Goal: Information Seeking & Learning: Learn about a topic

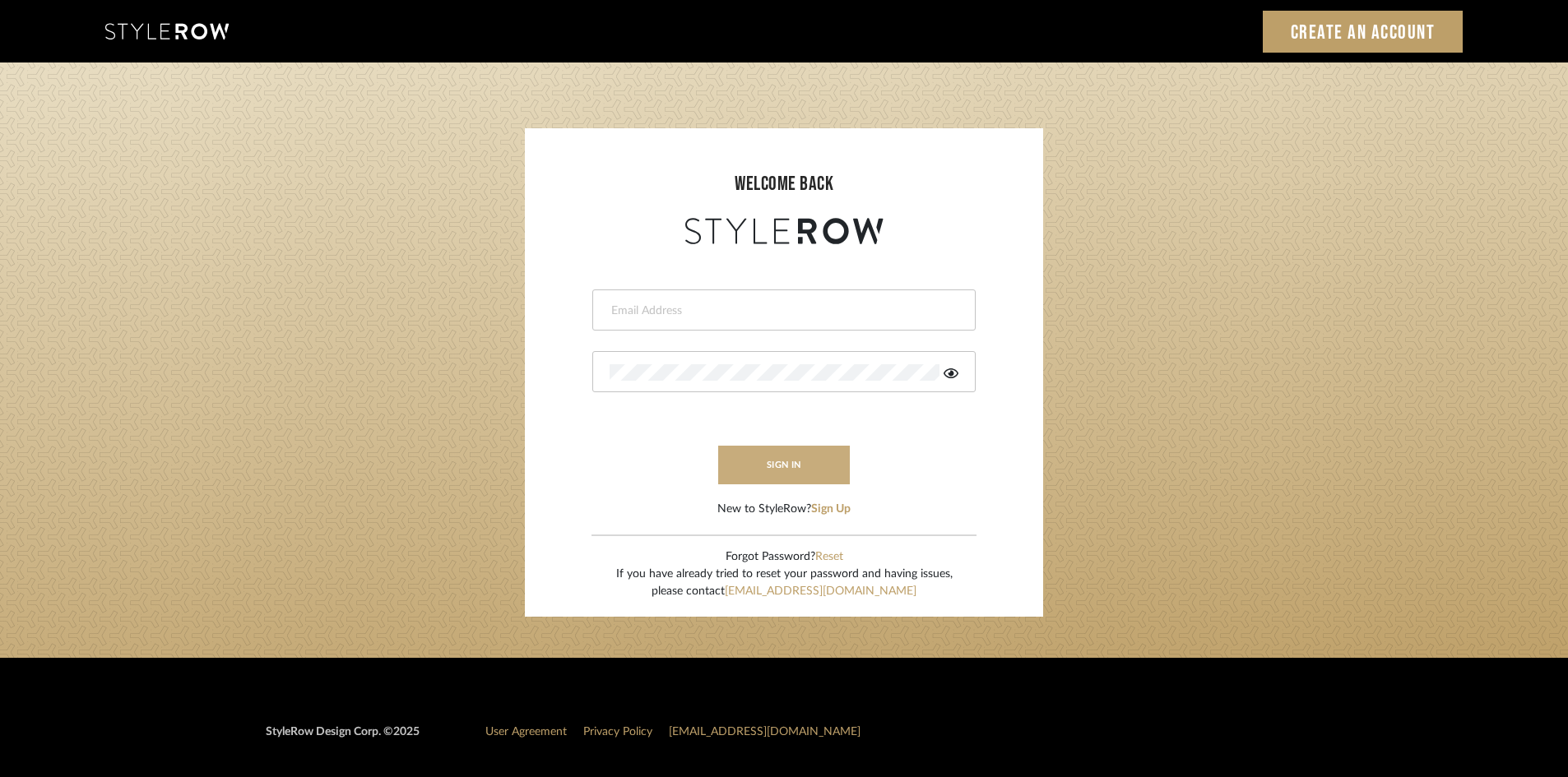
type input "lewisrosedesign@gmail.com"
click at [797, 466] on button "sign in" at bounding box center [784, 465] width 131 height 39
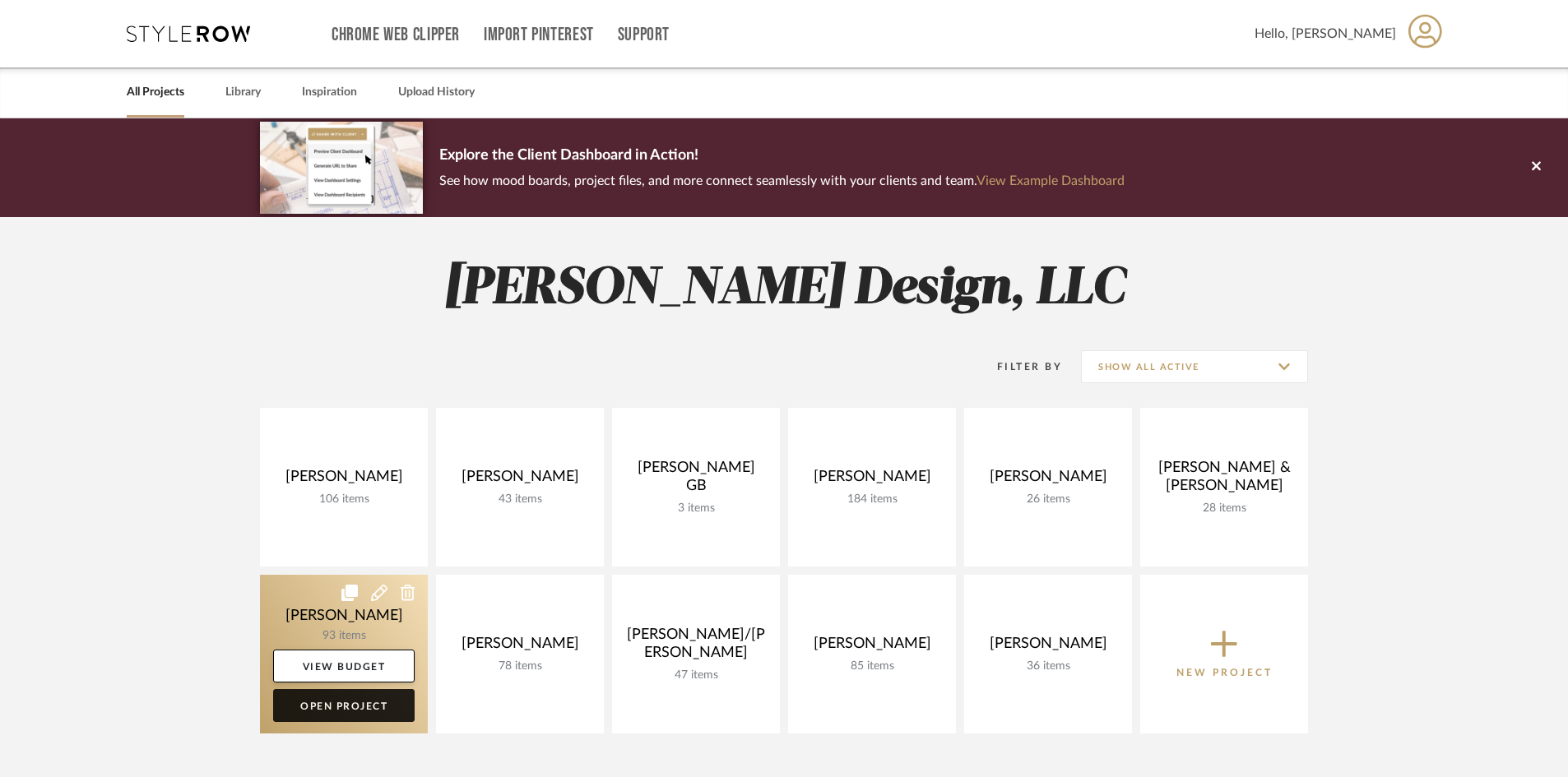
click at [387, 705] on link "Open Project" at bounding box center [344, 705] width 141 height 33
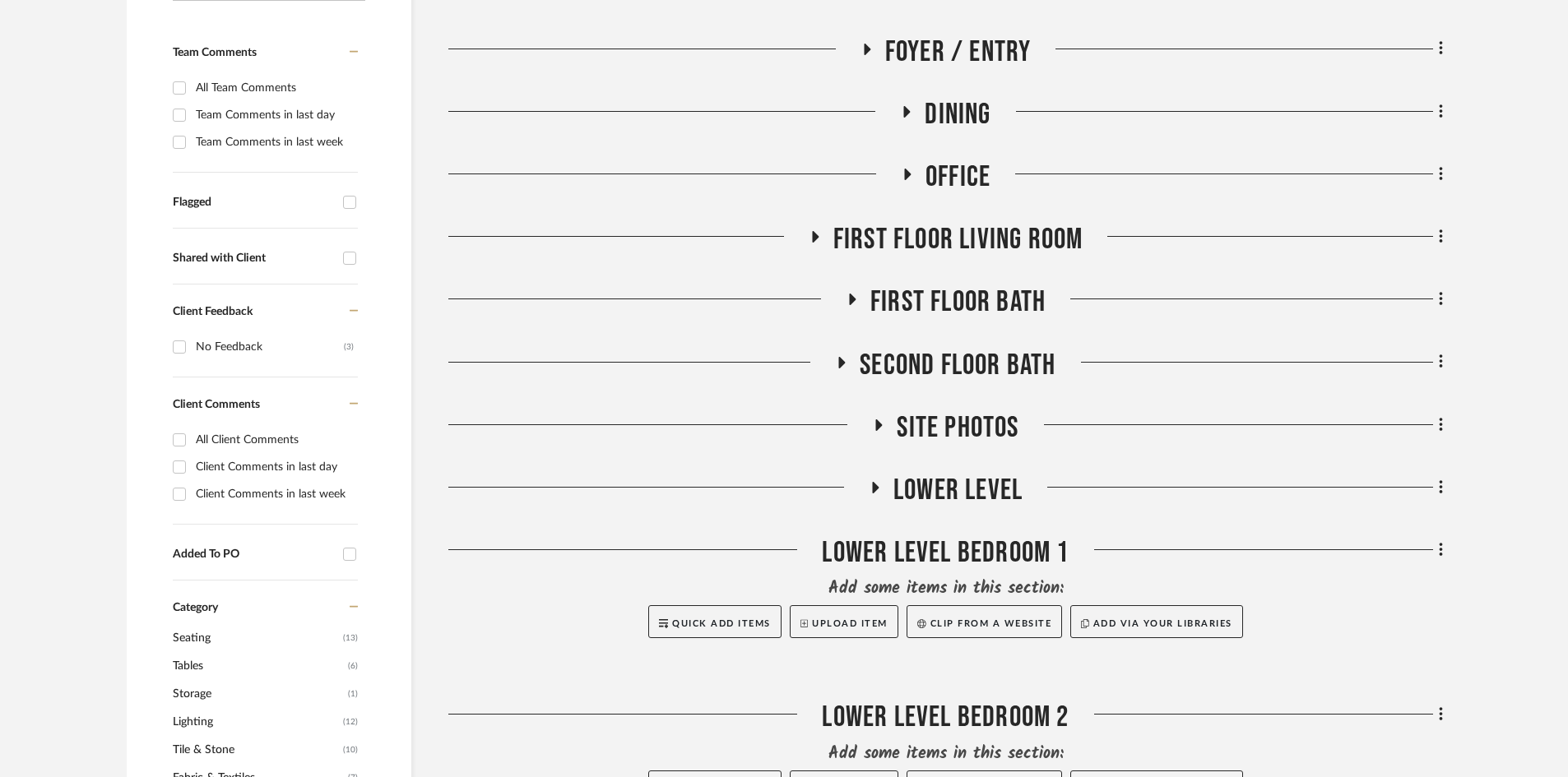
scroll to position [535, 0]
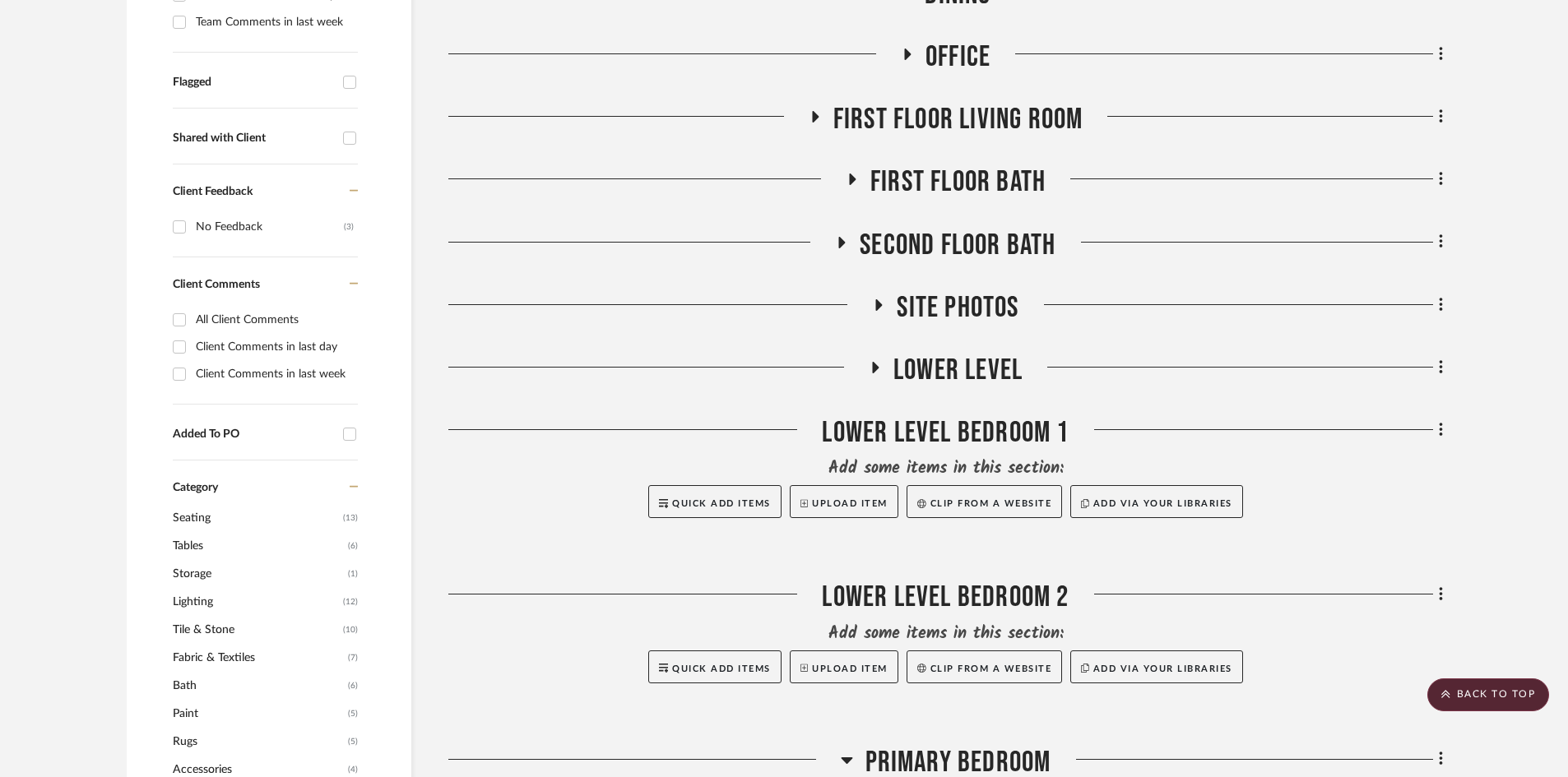
click at [963, 305] on span "Site Photos" at bounding box center [957, 308] width 122 height 35
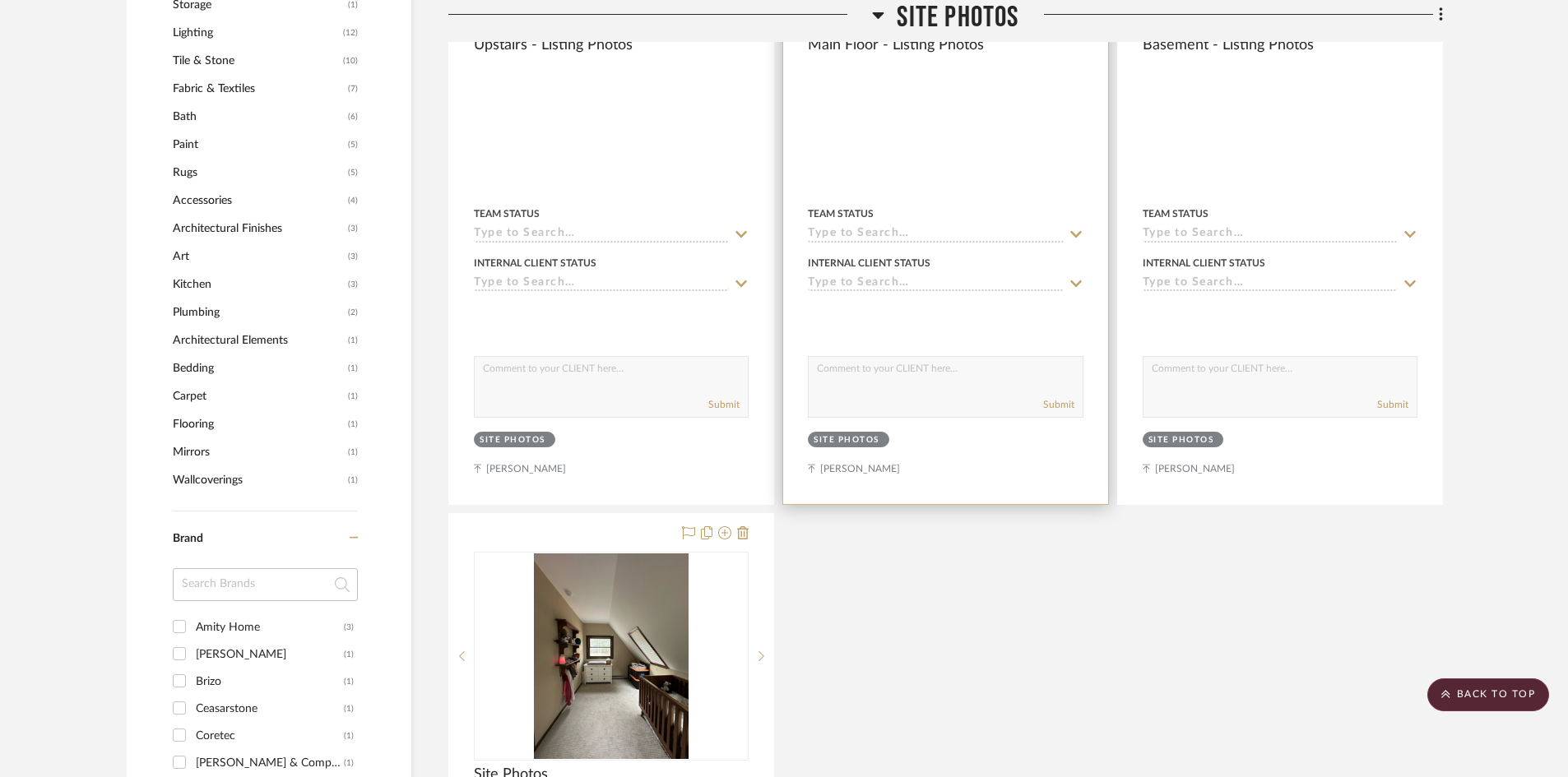
scroll to position [945, 0]
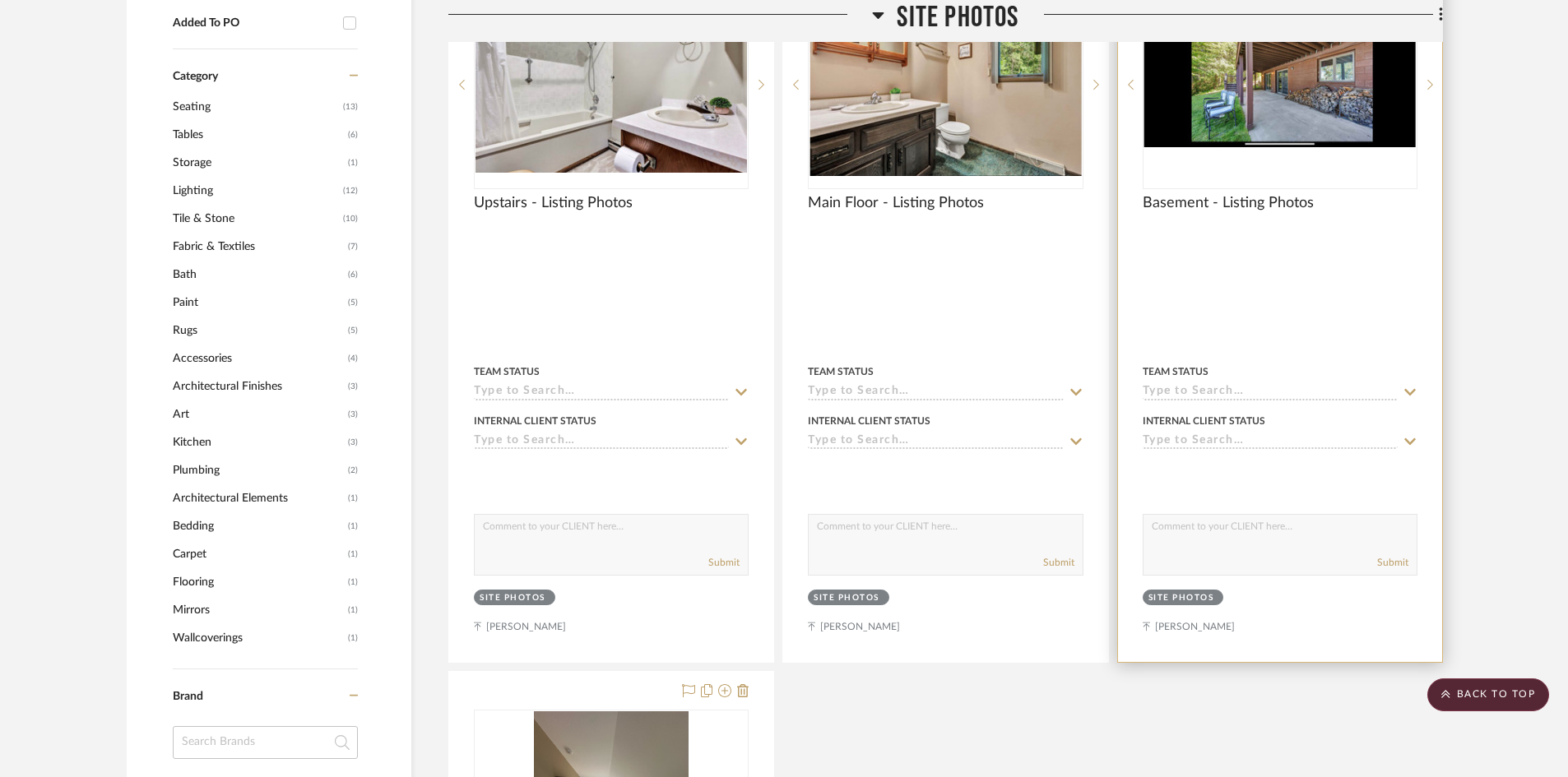
click at [1334, 270] on div at bounding box center [1280, 302] width 324 height 720
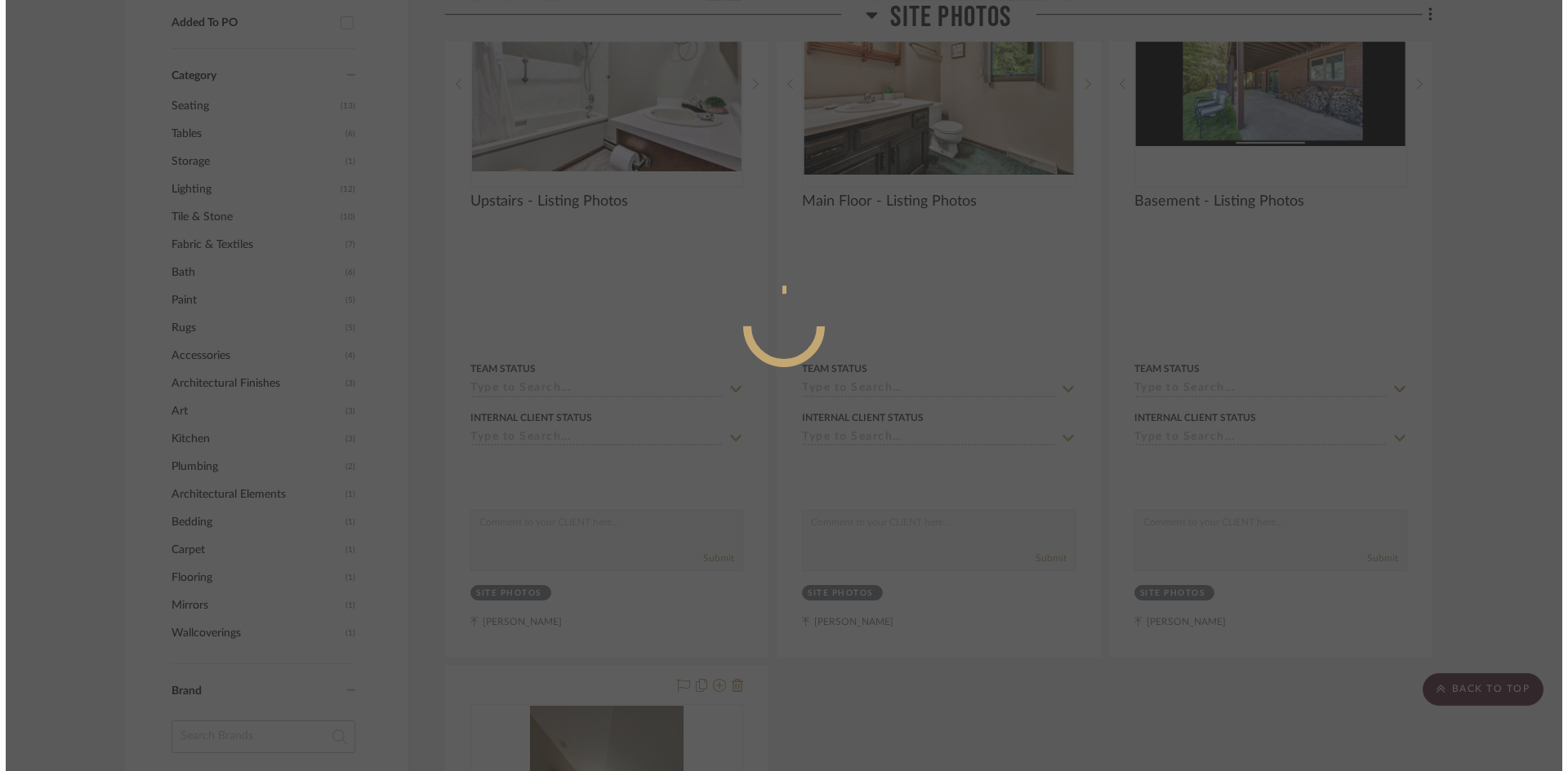
scroll to position [0, 0]
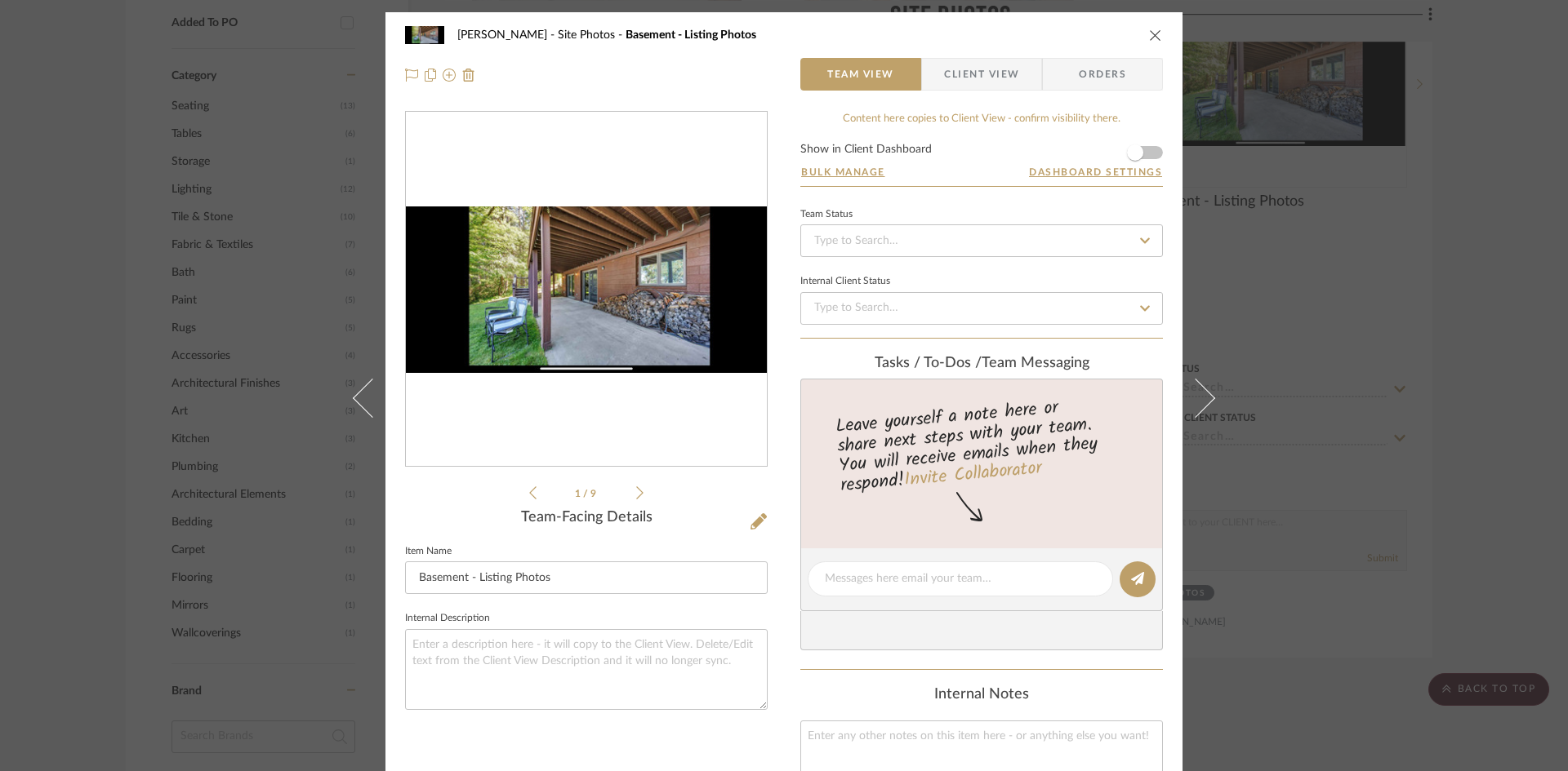
click at [636, 493] on icon at bounding box center [639, 493] width 8 height 15
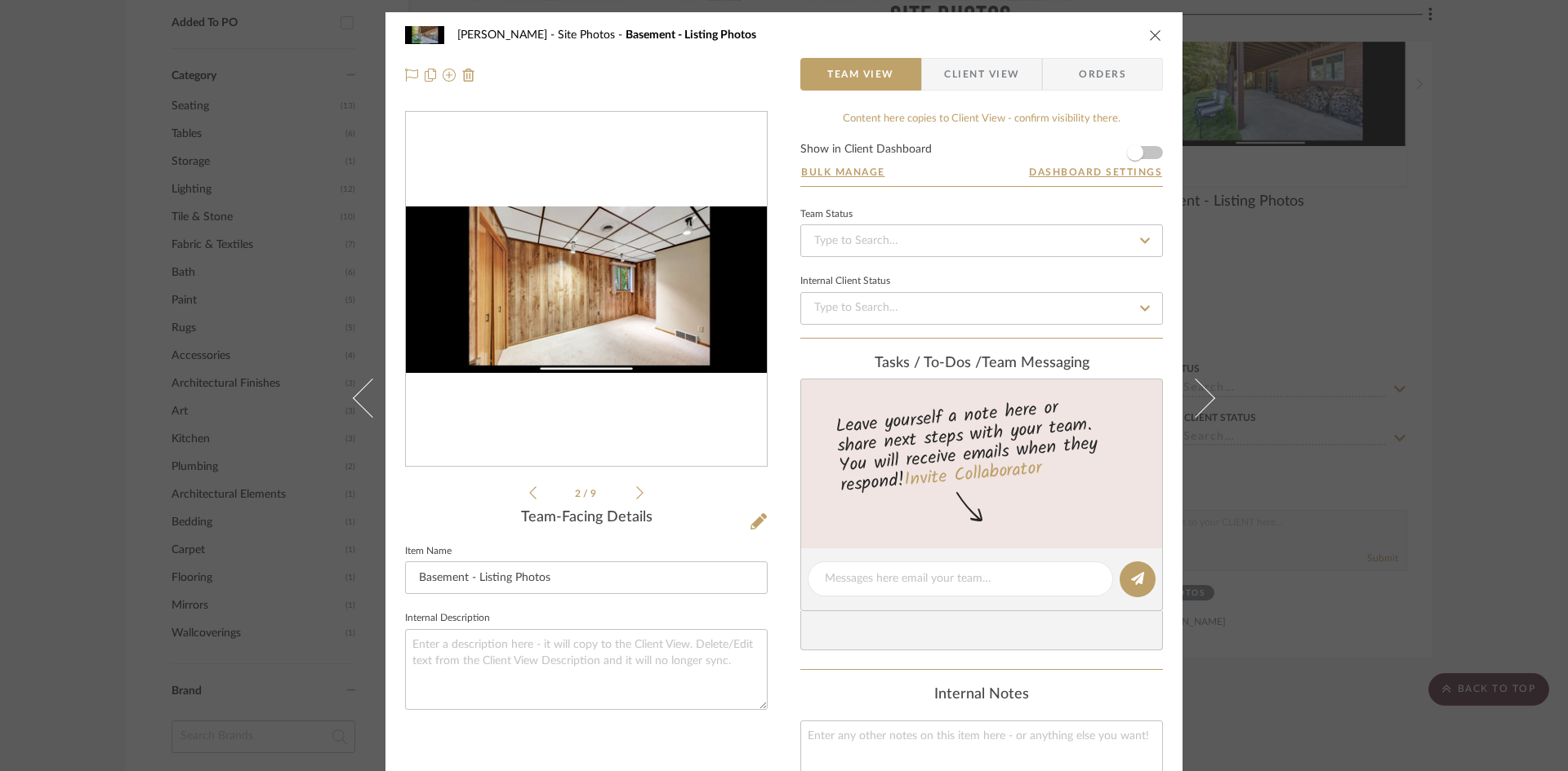
click at [636, 493] on icon at bounding box center [639, 493] width 8 height 15
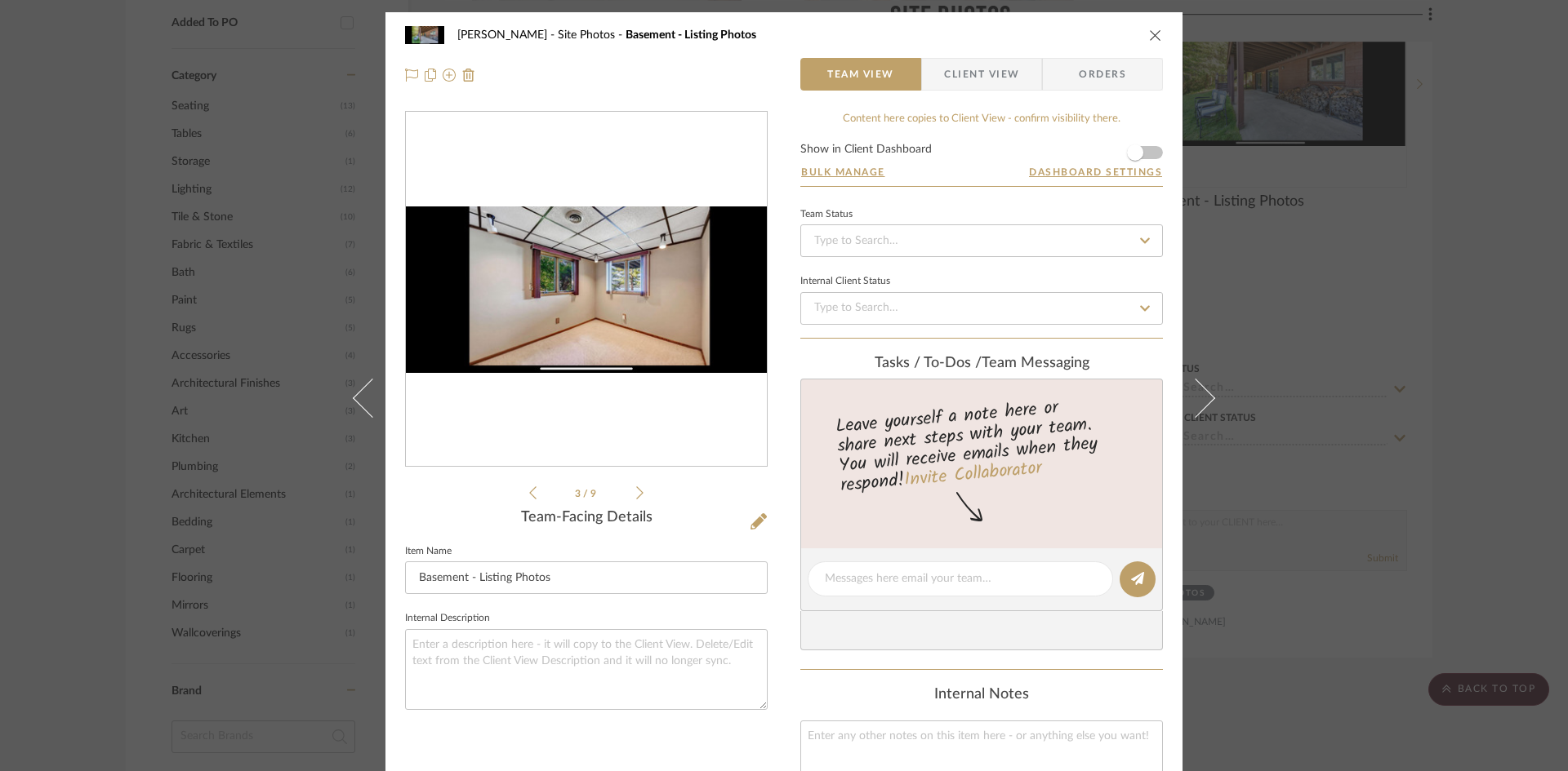
click at [636, 493] on icon at bounding box center [639, 493] width 8 height 15
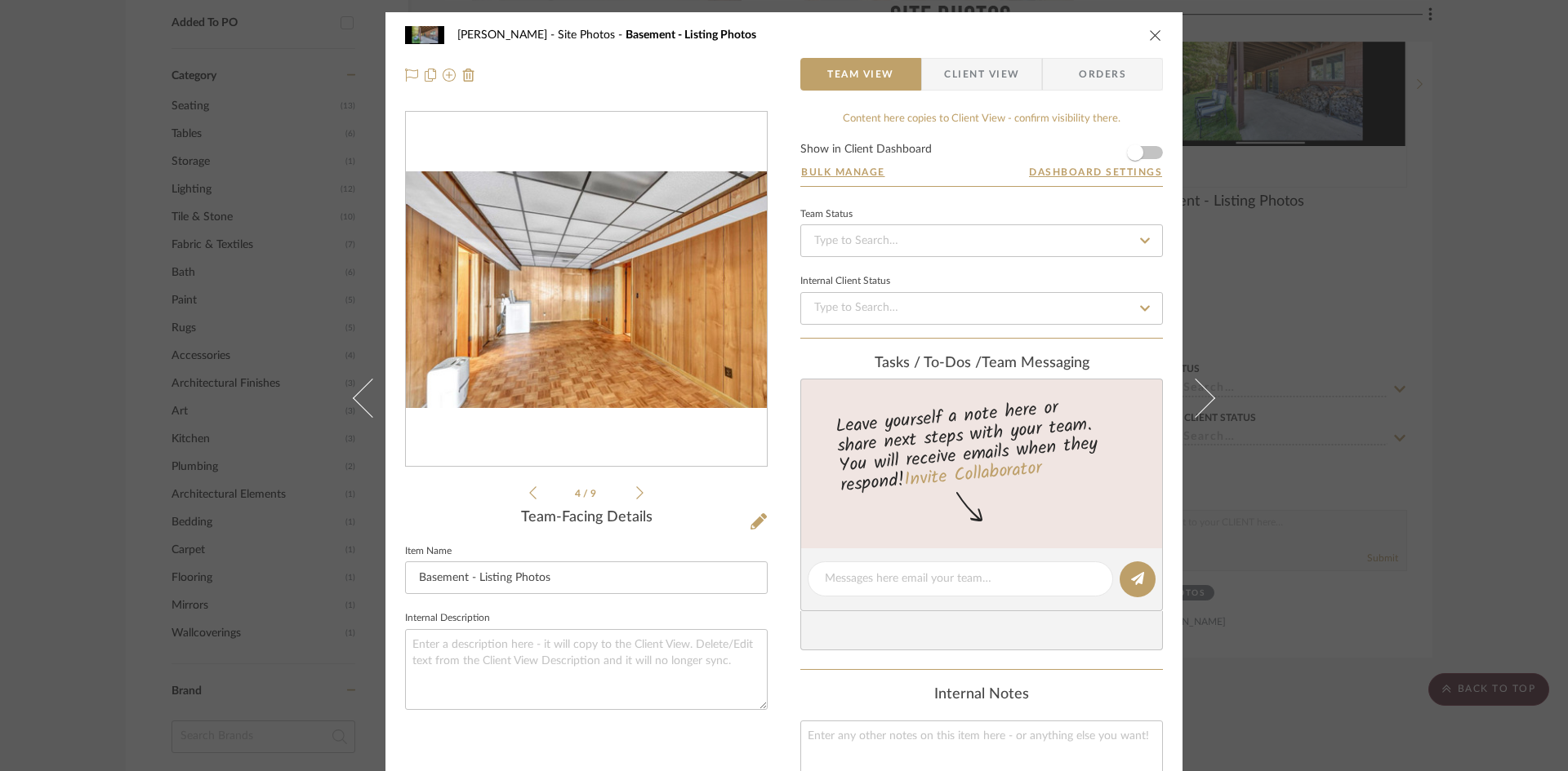
click at [636, 493] on icon at bounding box center [639, 493] width 8 height 15
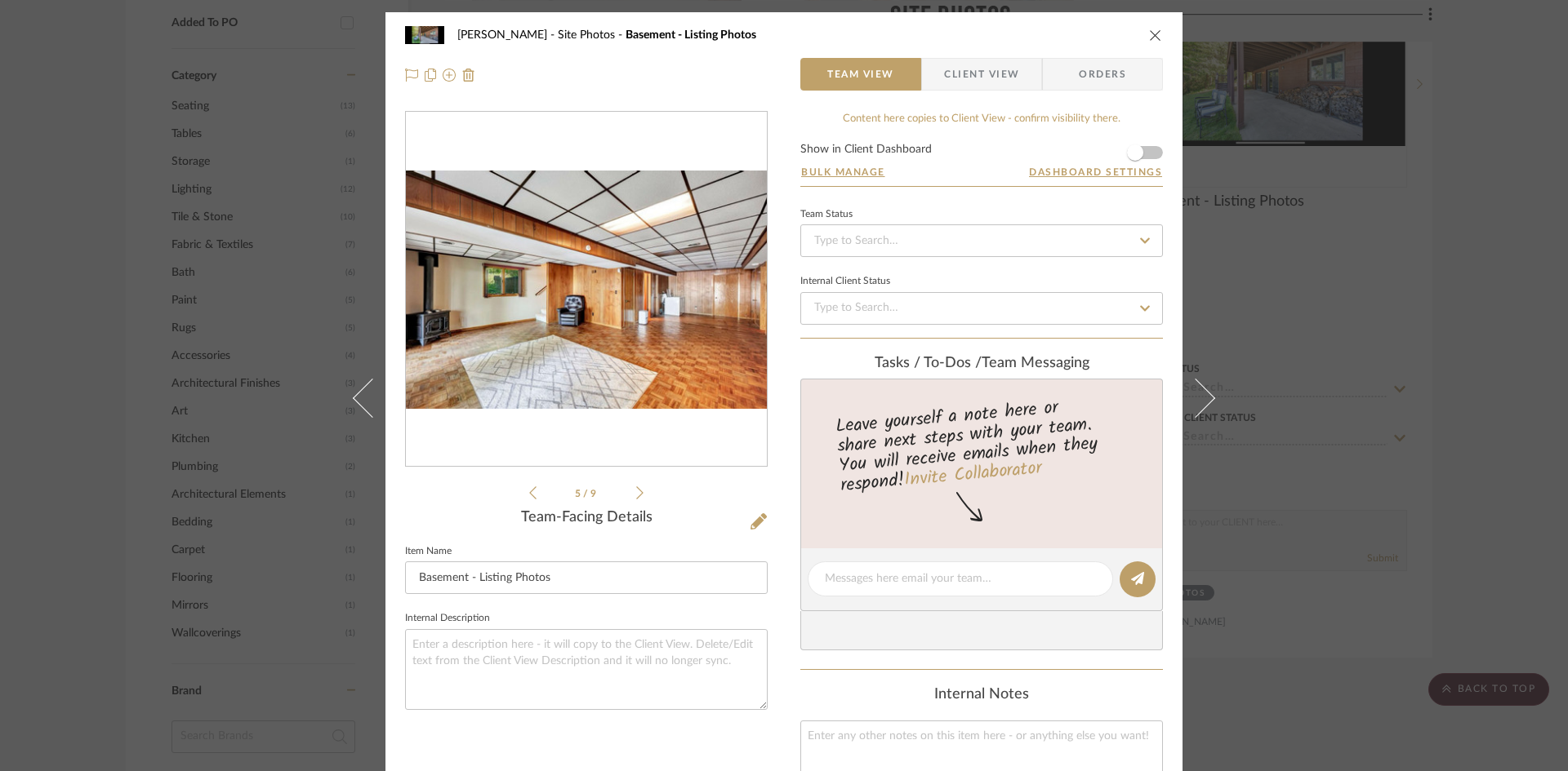
click at [636, 493] on icon at bounding box center [639, 493] width 8 height 15
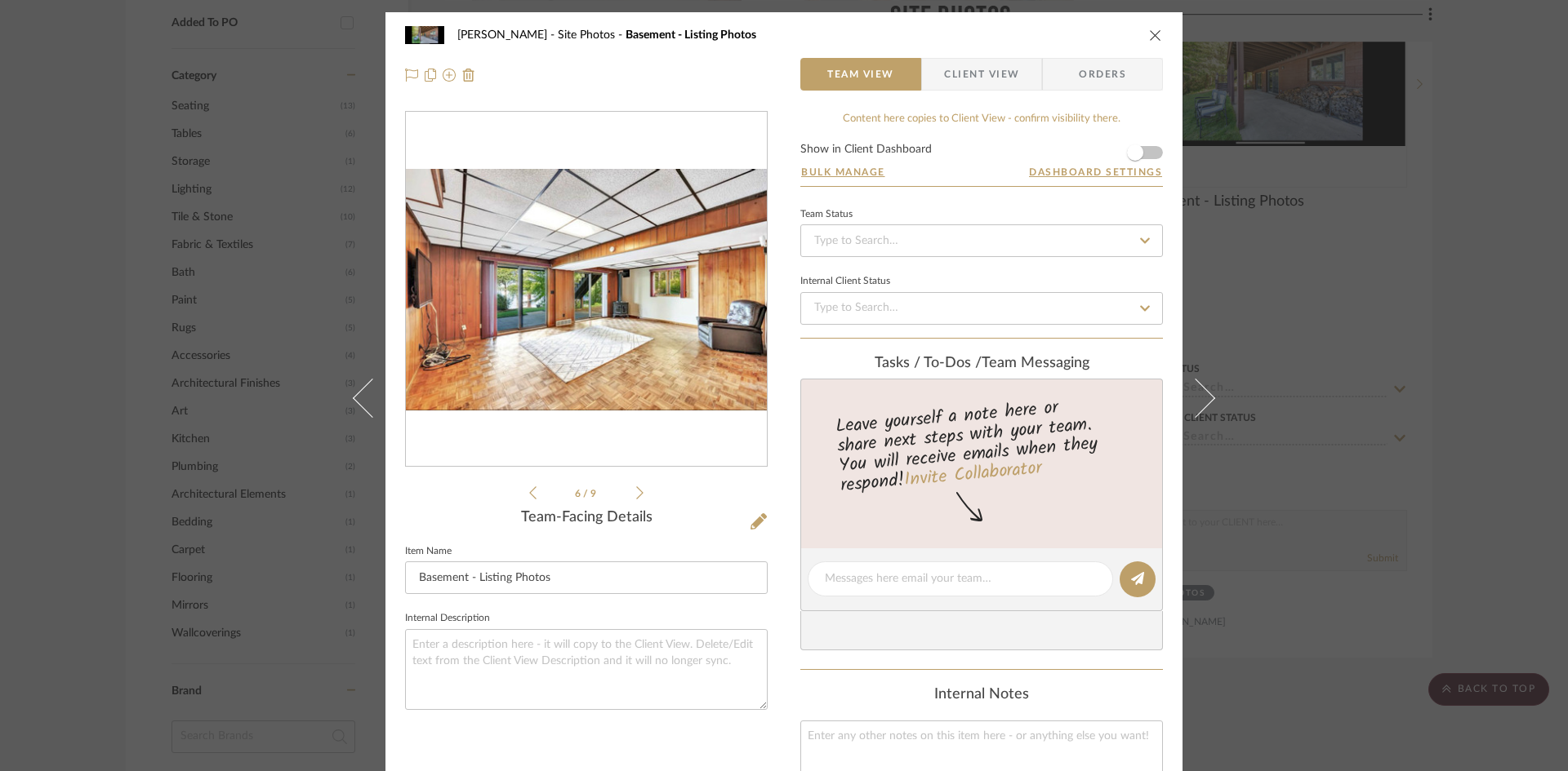
click at [636, 493] on icon at bounding box center [639, 493] width 8 height 15
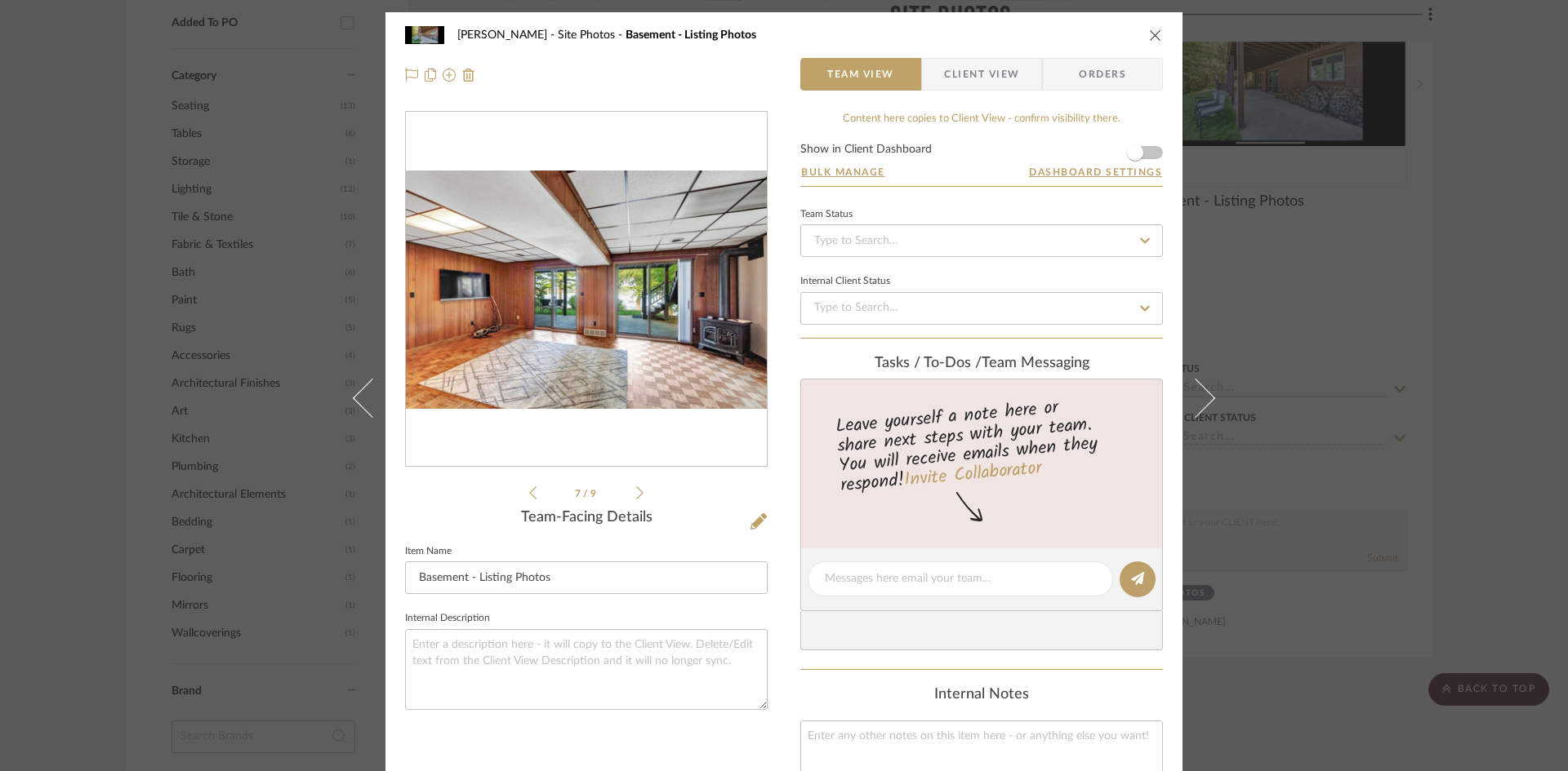
click at [636, 493] on icon at bounding box center [639, 493] width 8 height 15
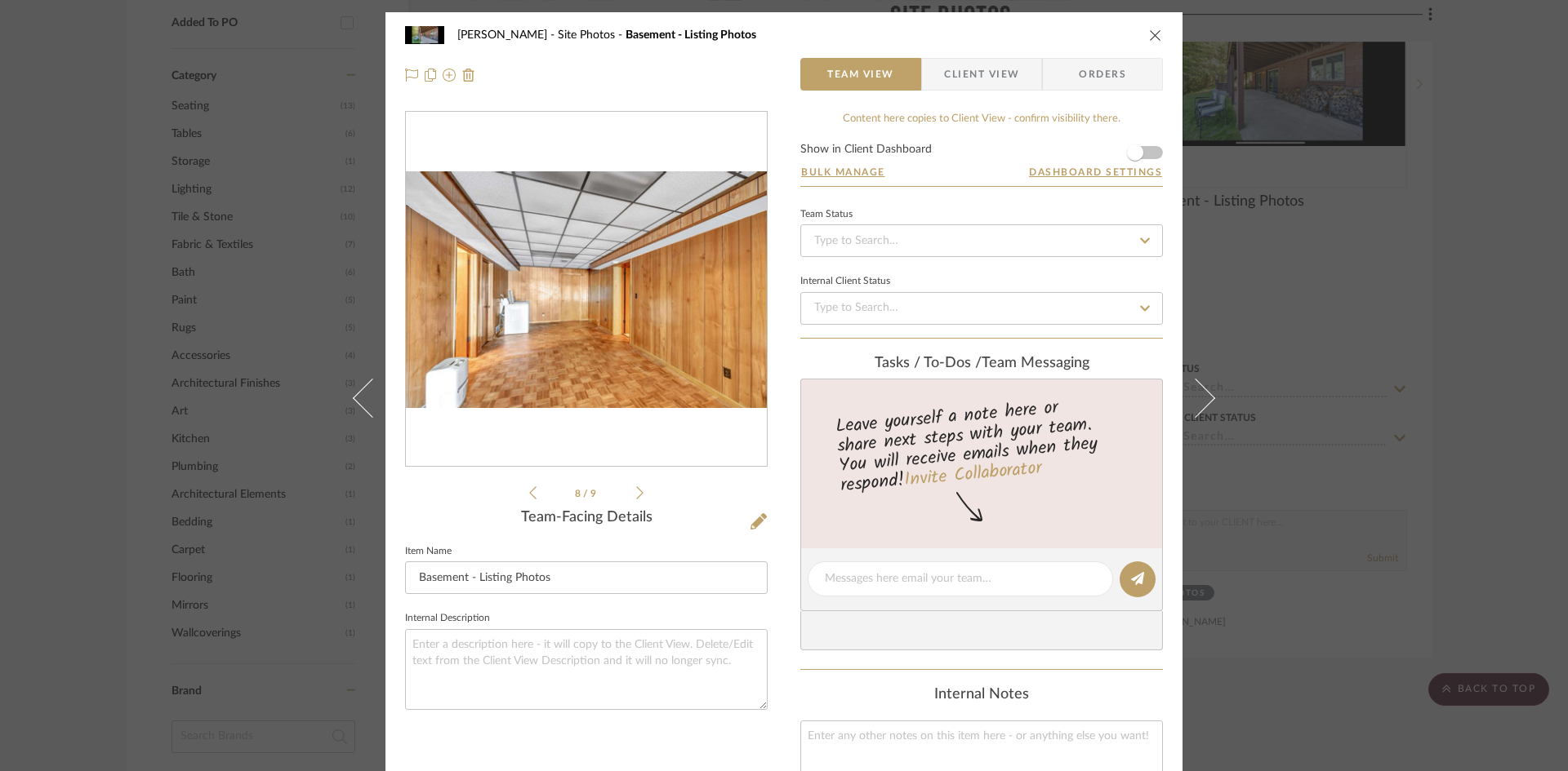
click at [636, 493] on icon at bounding box center [639, 493] width 8 height 15
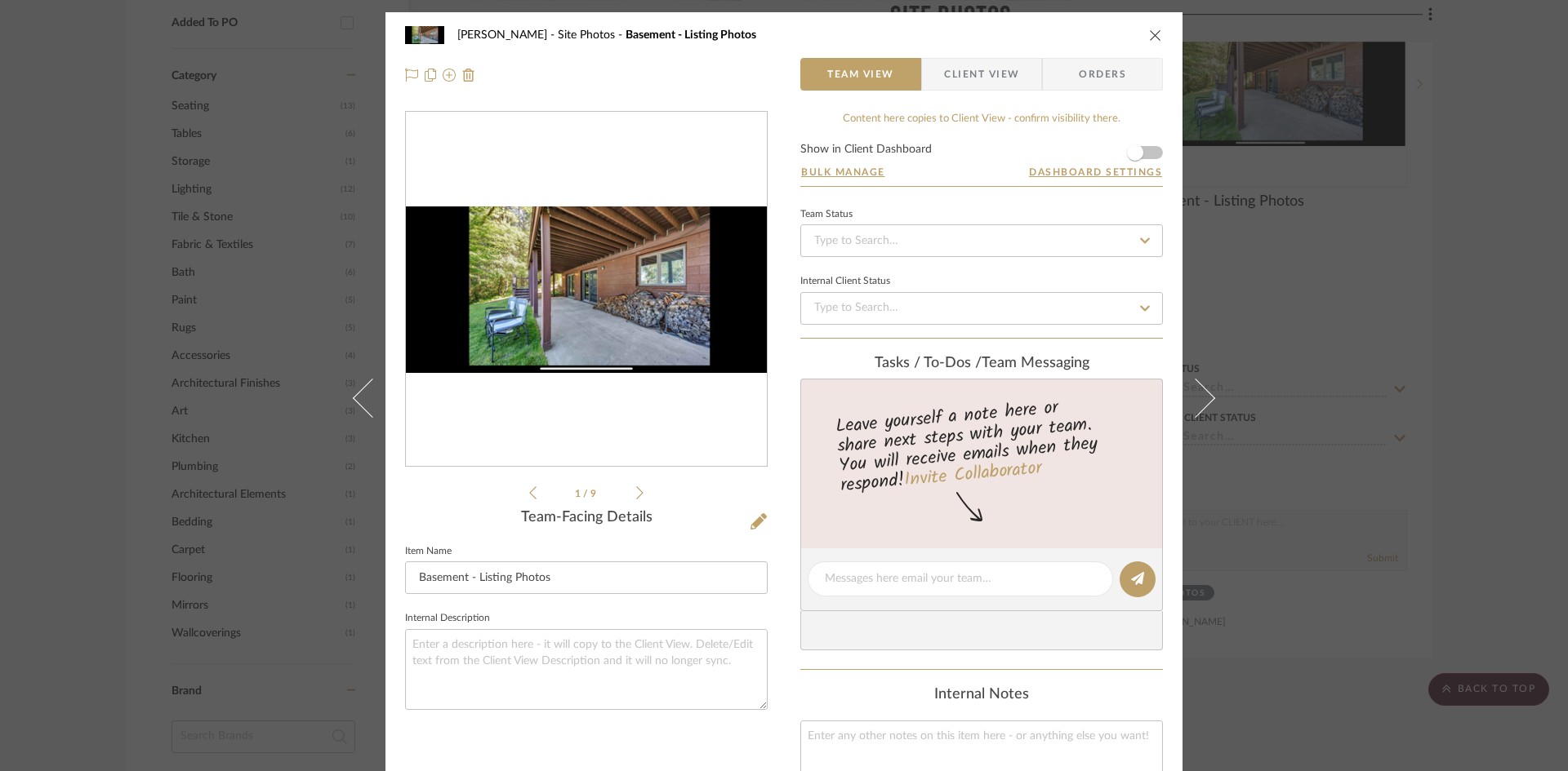
click at [1148, 33] on icon "close" at bounding box center [1155, 35] width 13 height 13
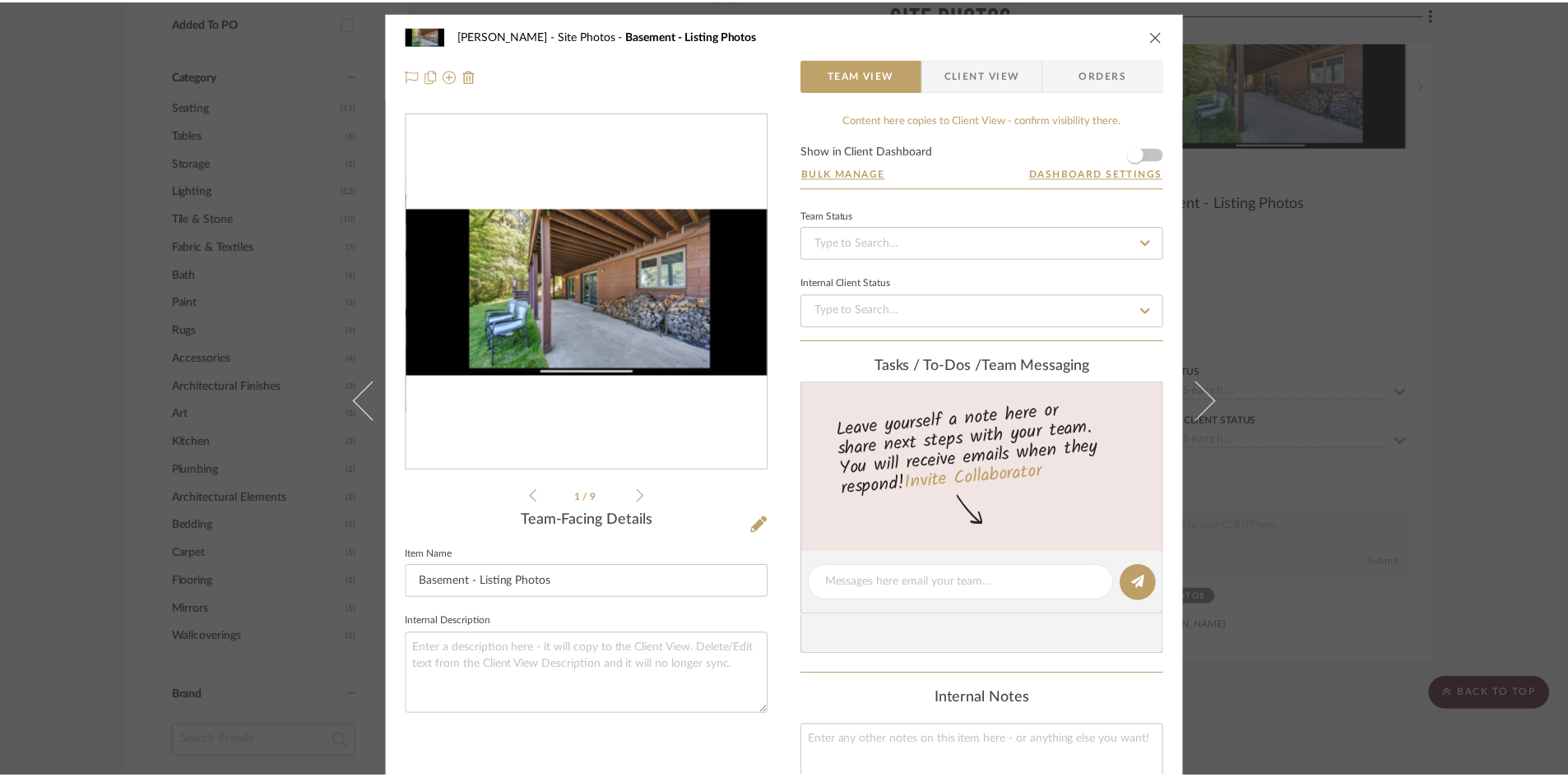
scroll to position [945, 0]
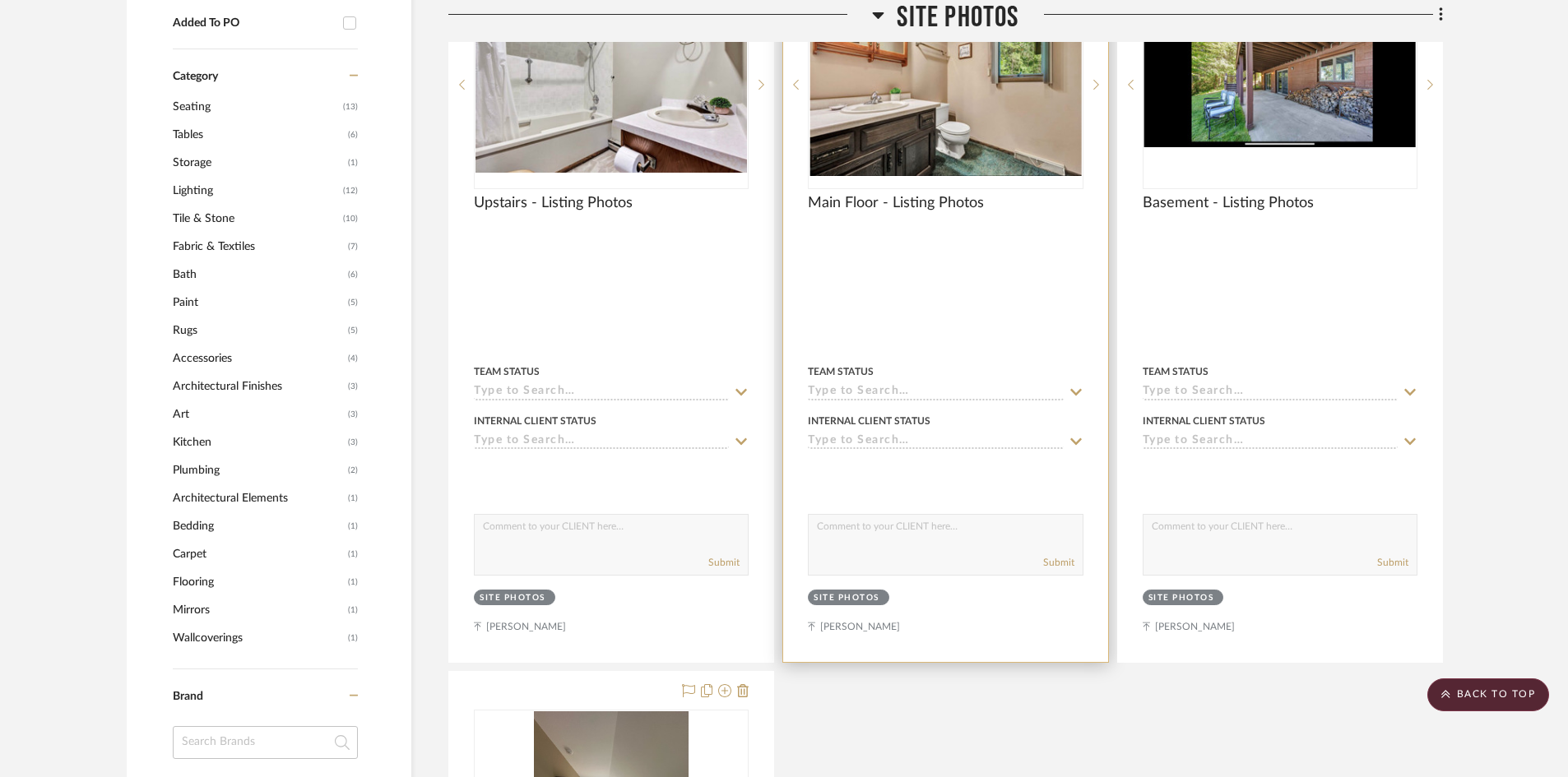
click at [904, 252] on div at bounding box center [945, 302] width 324 height 720
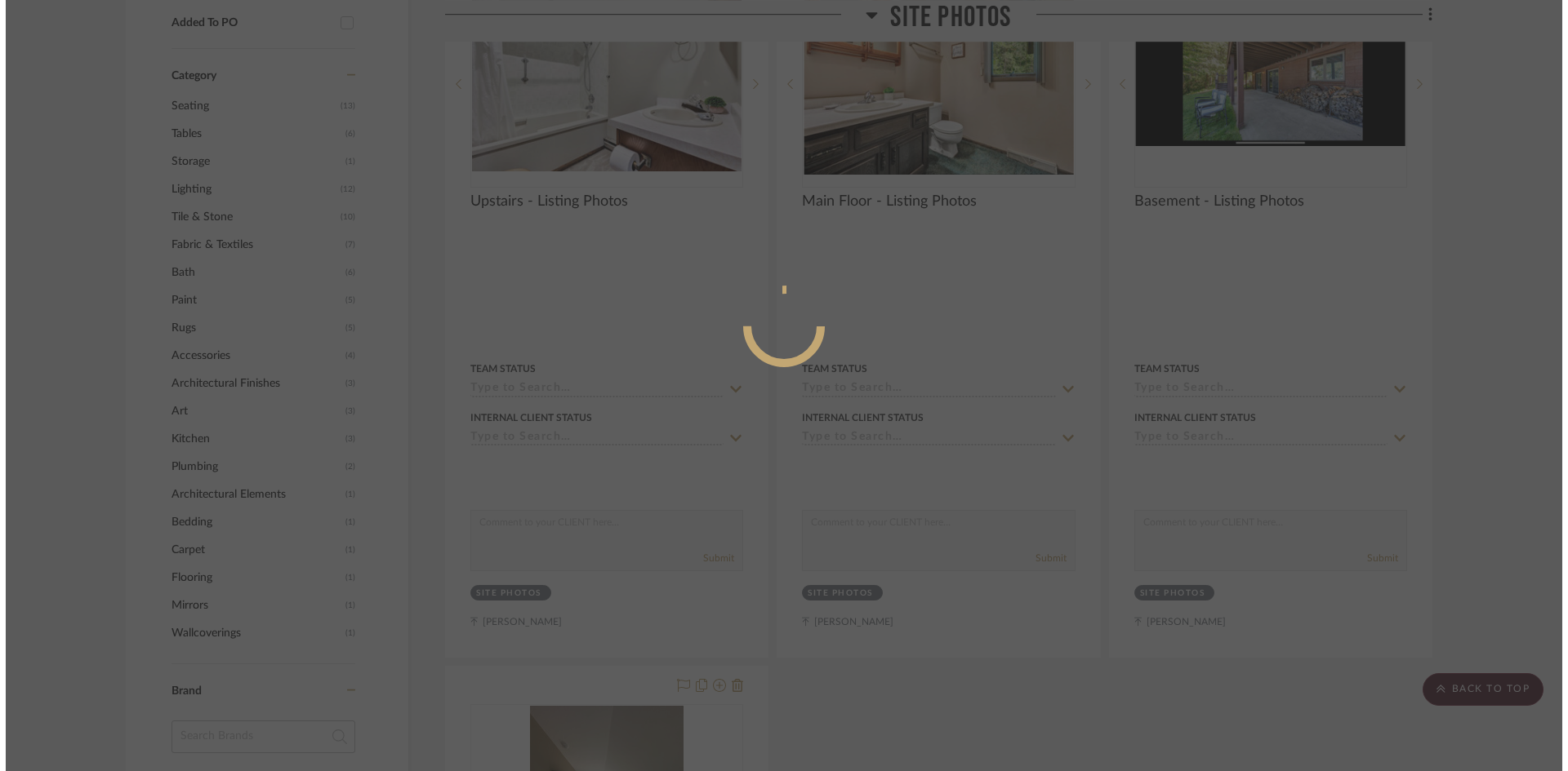
scroll to position [0, 0]
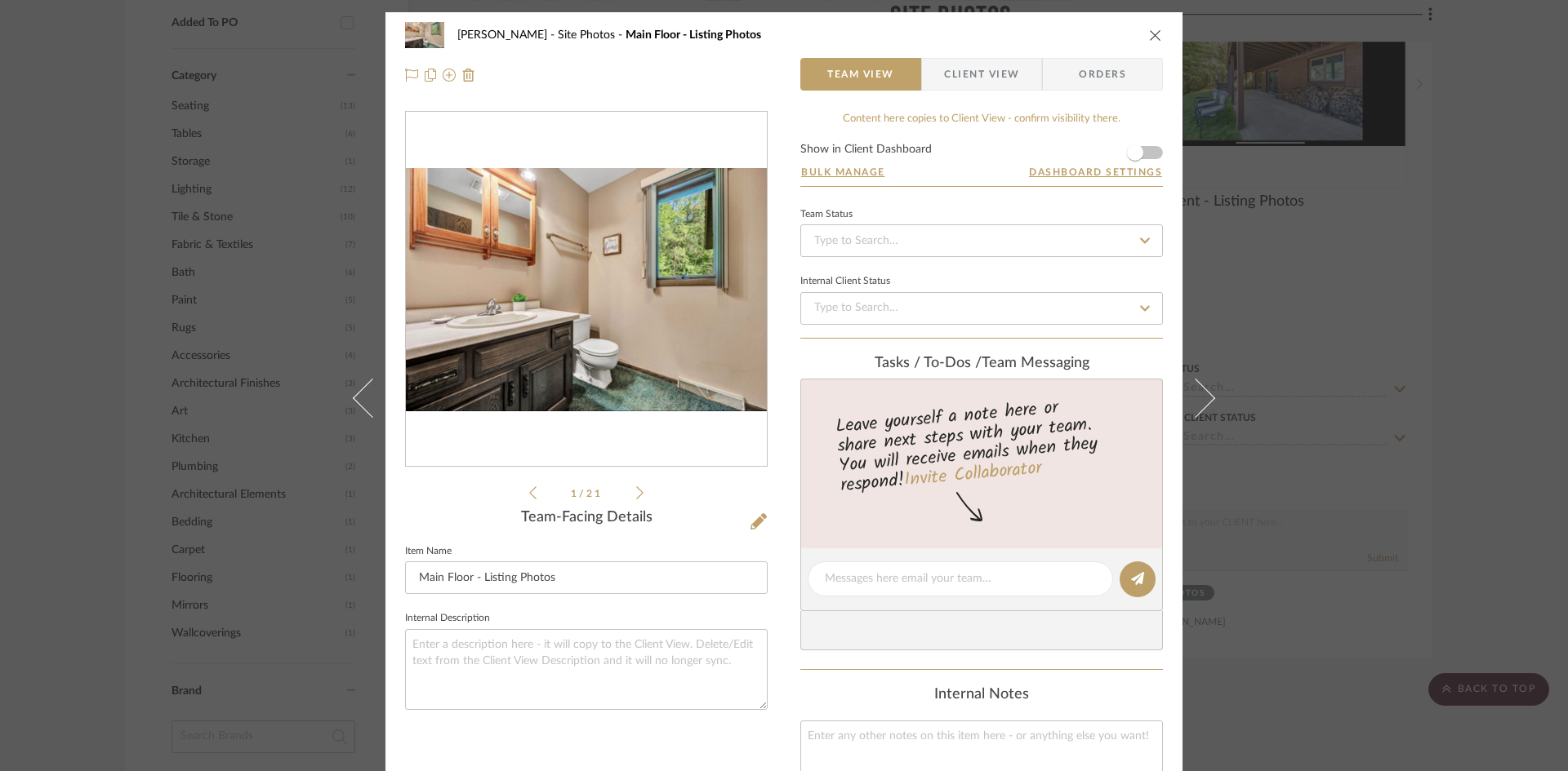
click at [636, 495] on icon at bounding box center [639, 493] width 8 height 15
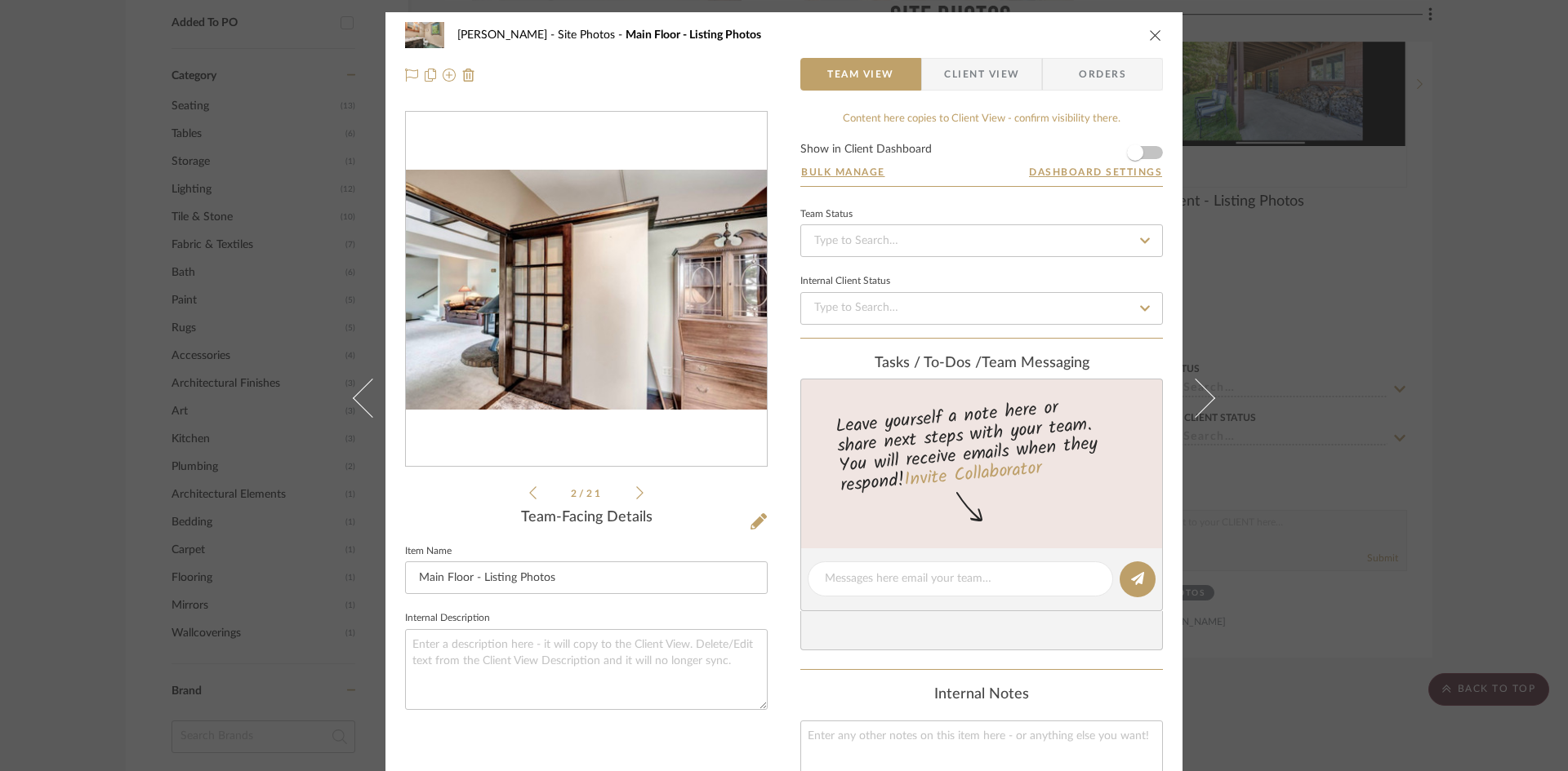
click at [636, 495] on icon at bounding box center [639, 493] width 8 height 15
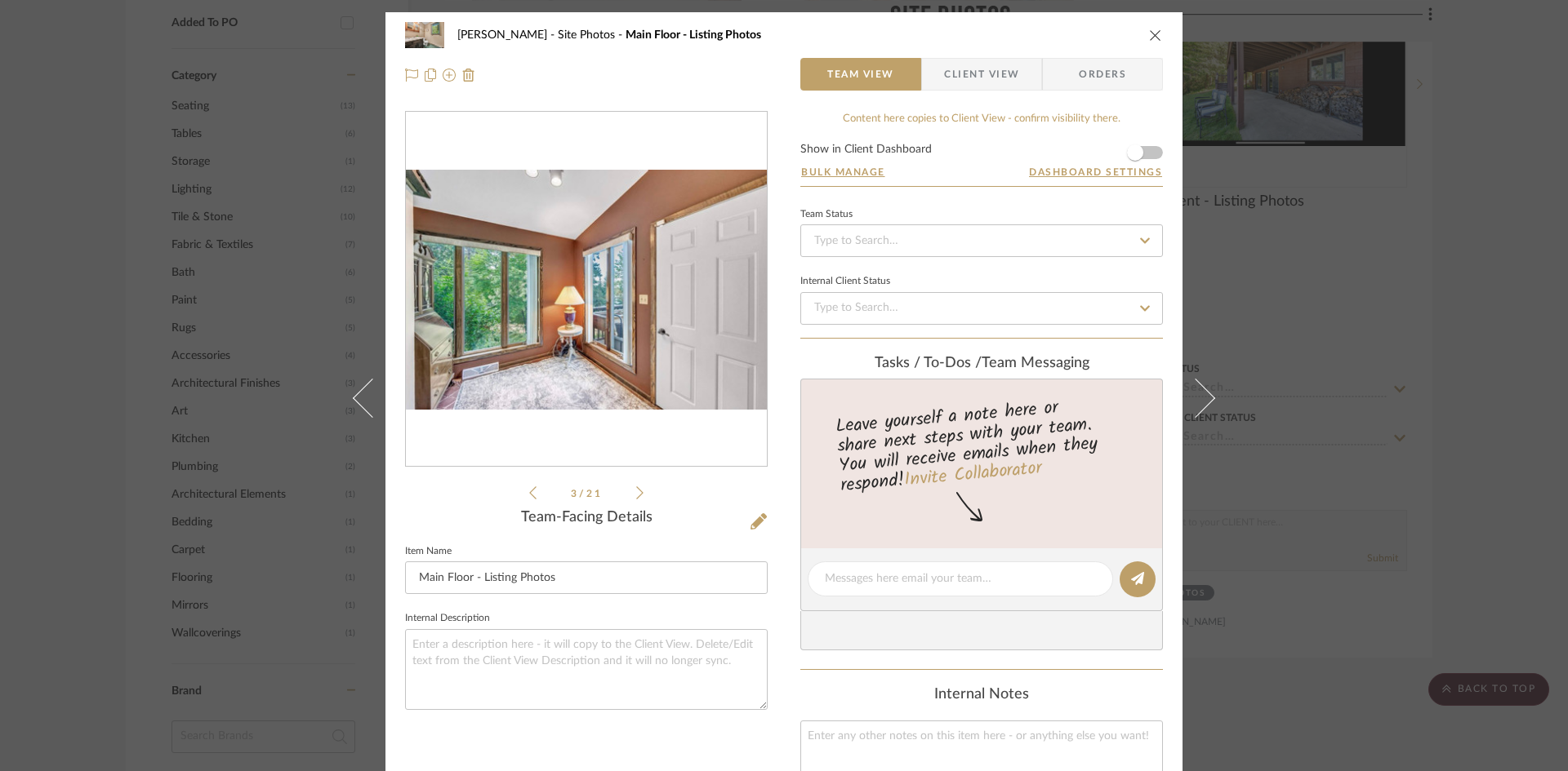
click at [636, 495] on icon at bounding box center [639, 493] width 8 height 15
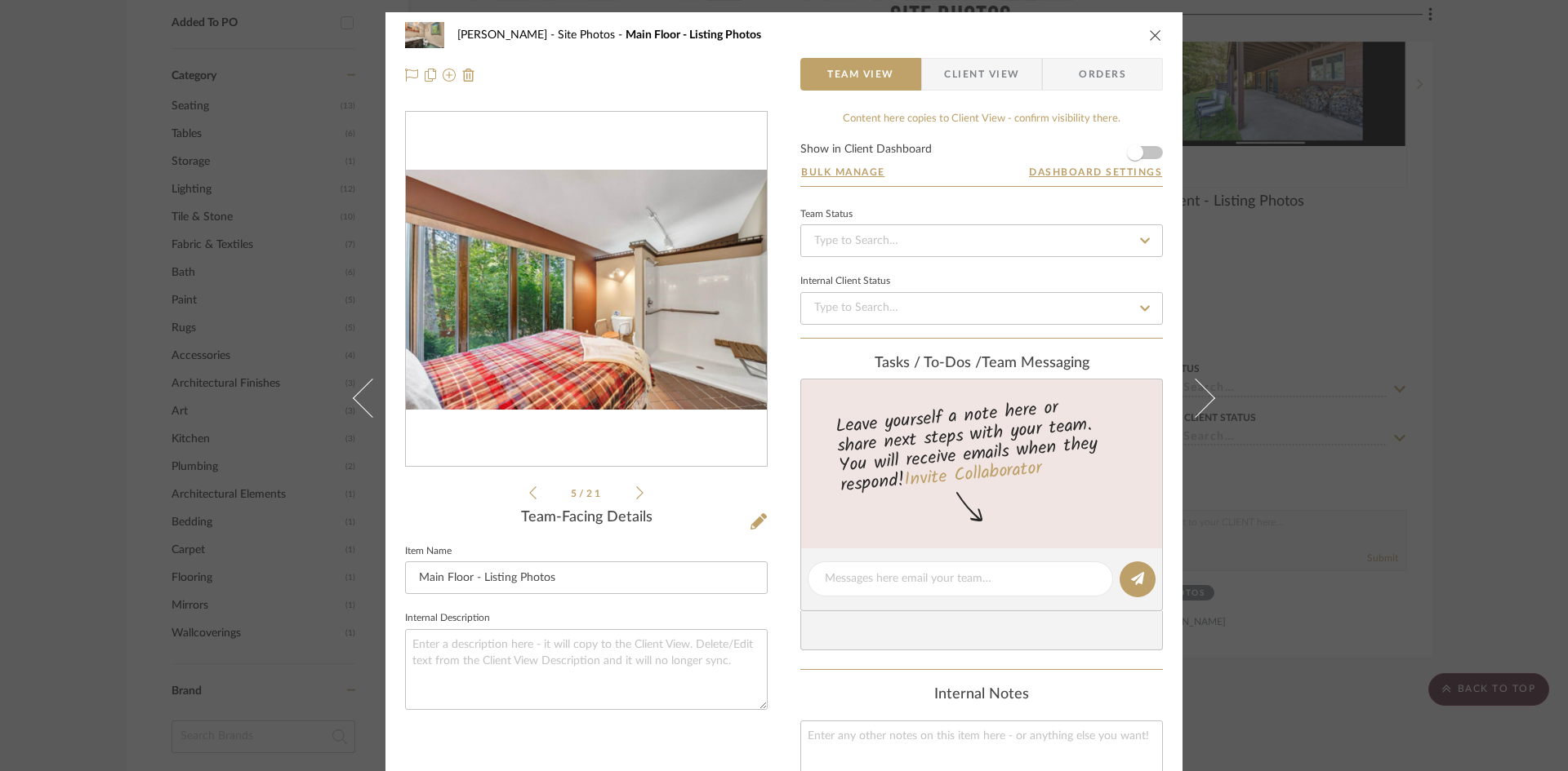
click at [636, 495] on icon at bounding box center [639, 493] width 8 height 15
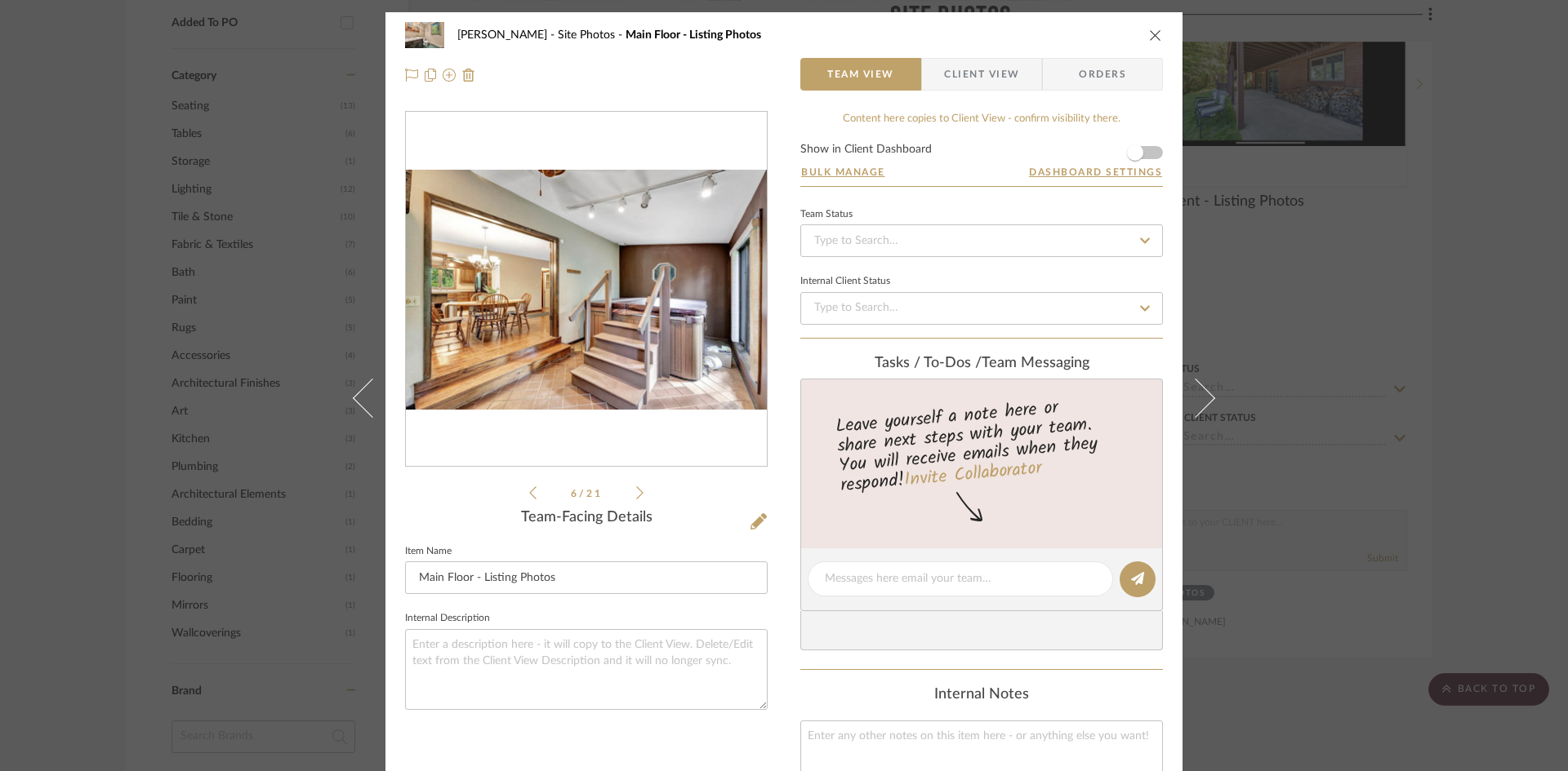
click at [636, 495] on icon at bounding box center [639, 493] width 8 height 15
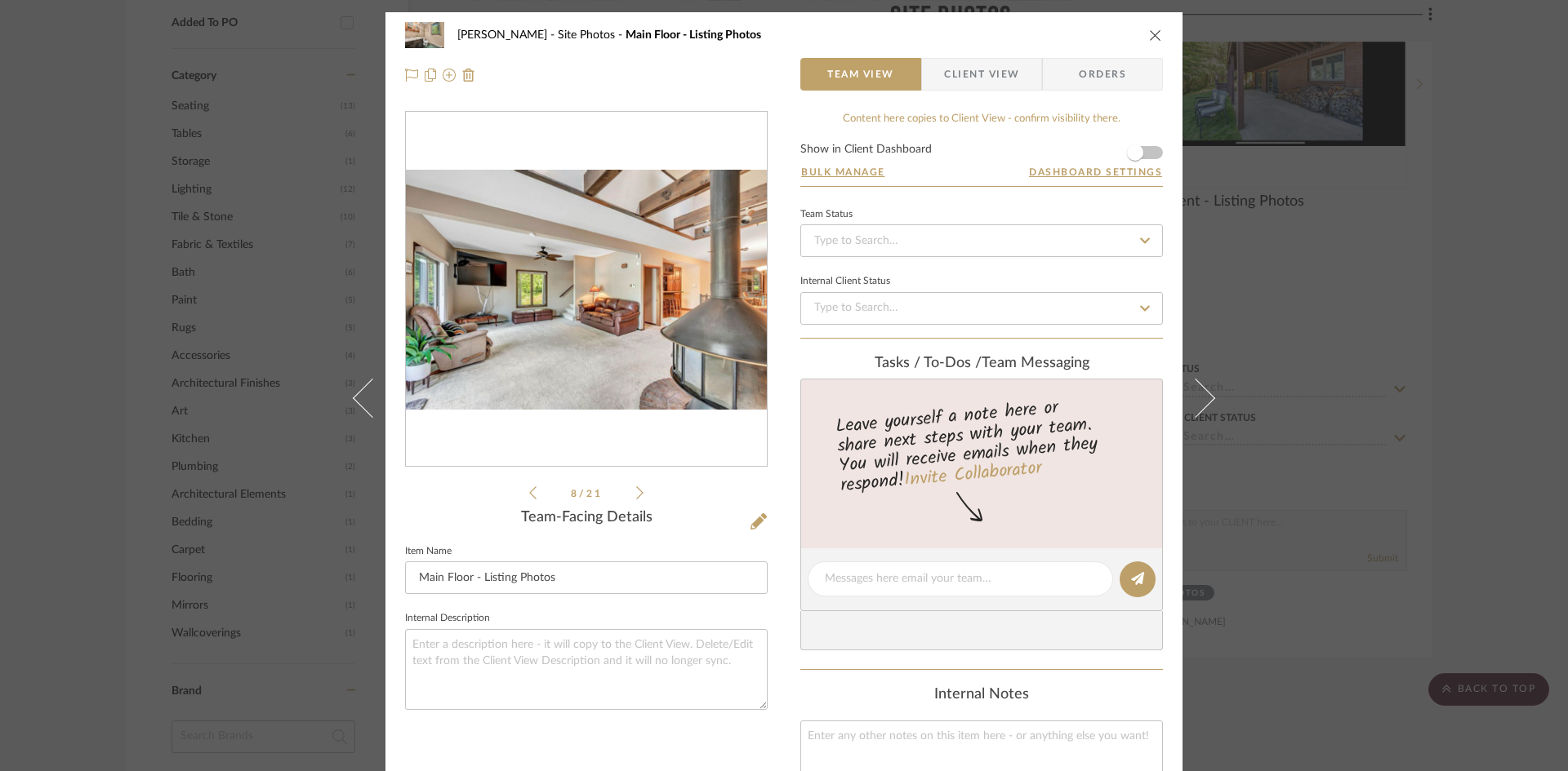
click at [636, 495] on icon at bounding box center [639, 493] width 8 height 15
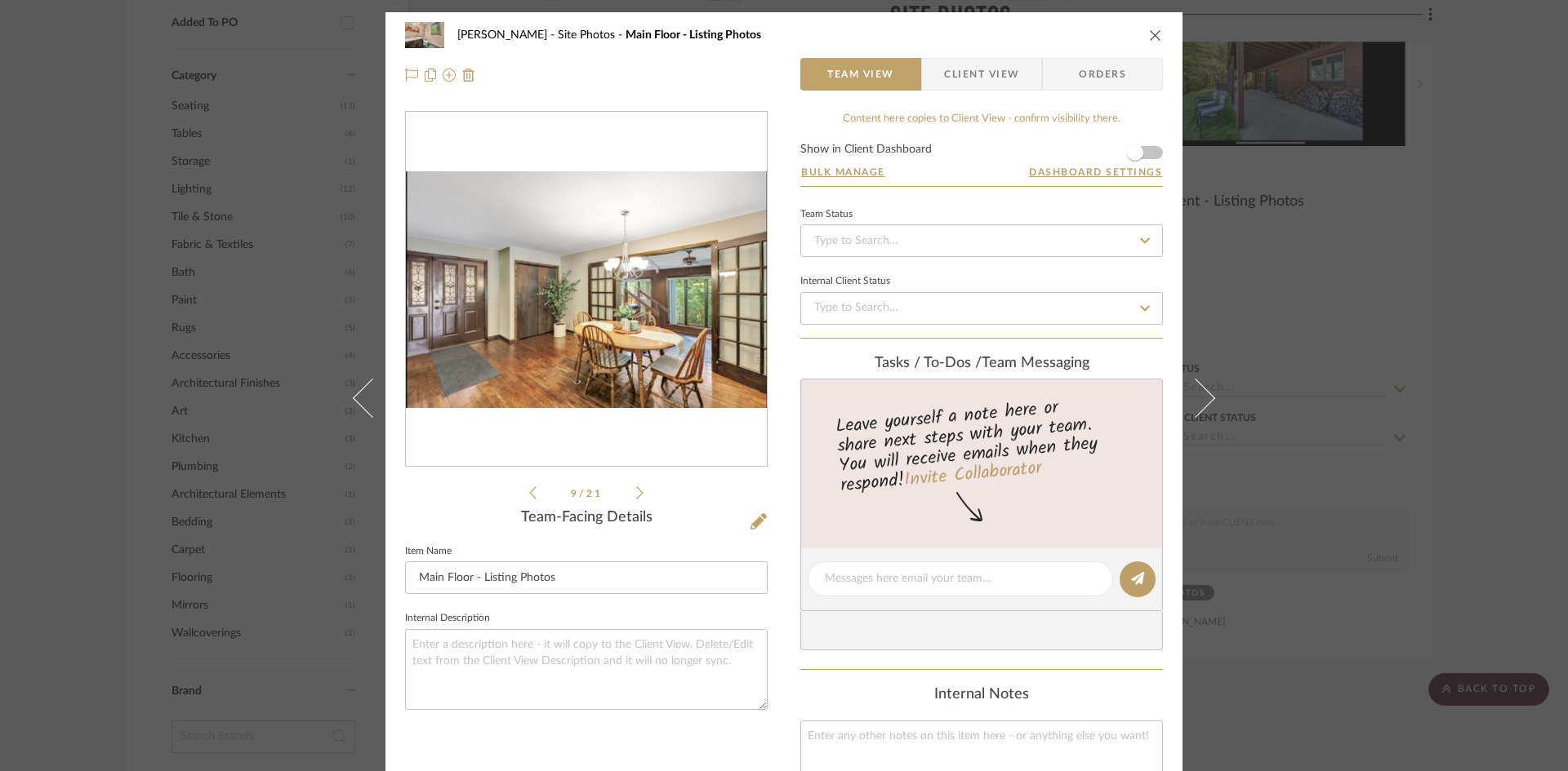
click at [636, 495] on icon at bounding box center [639, 493] width 8 height 15
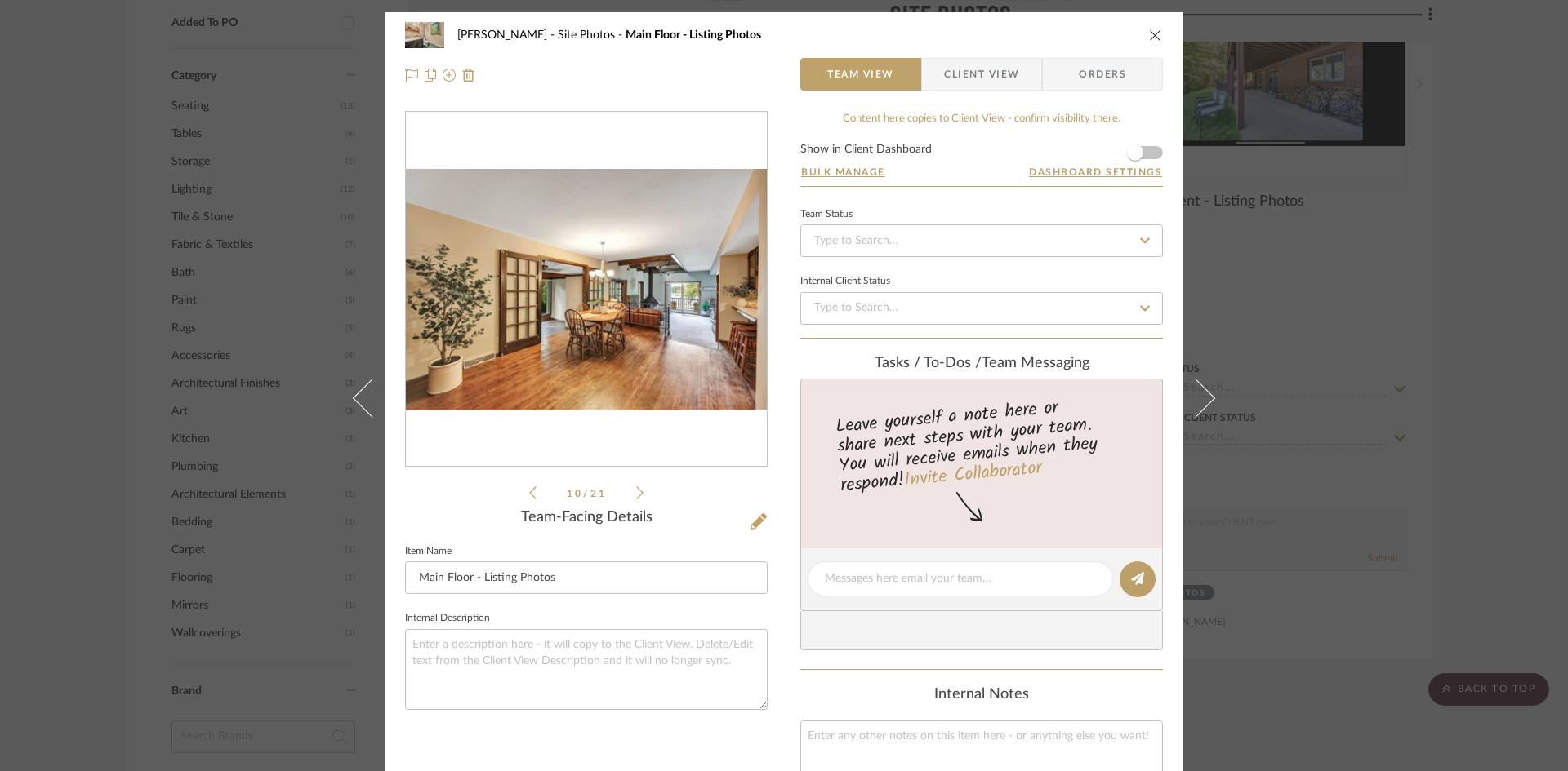
click at [636, 495] on icon at bounding box center [639, 493] width 8 height 15
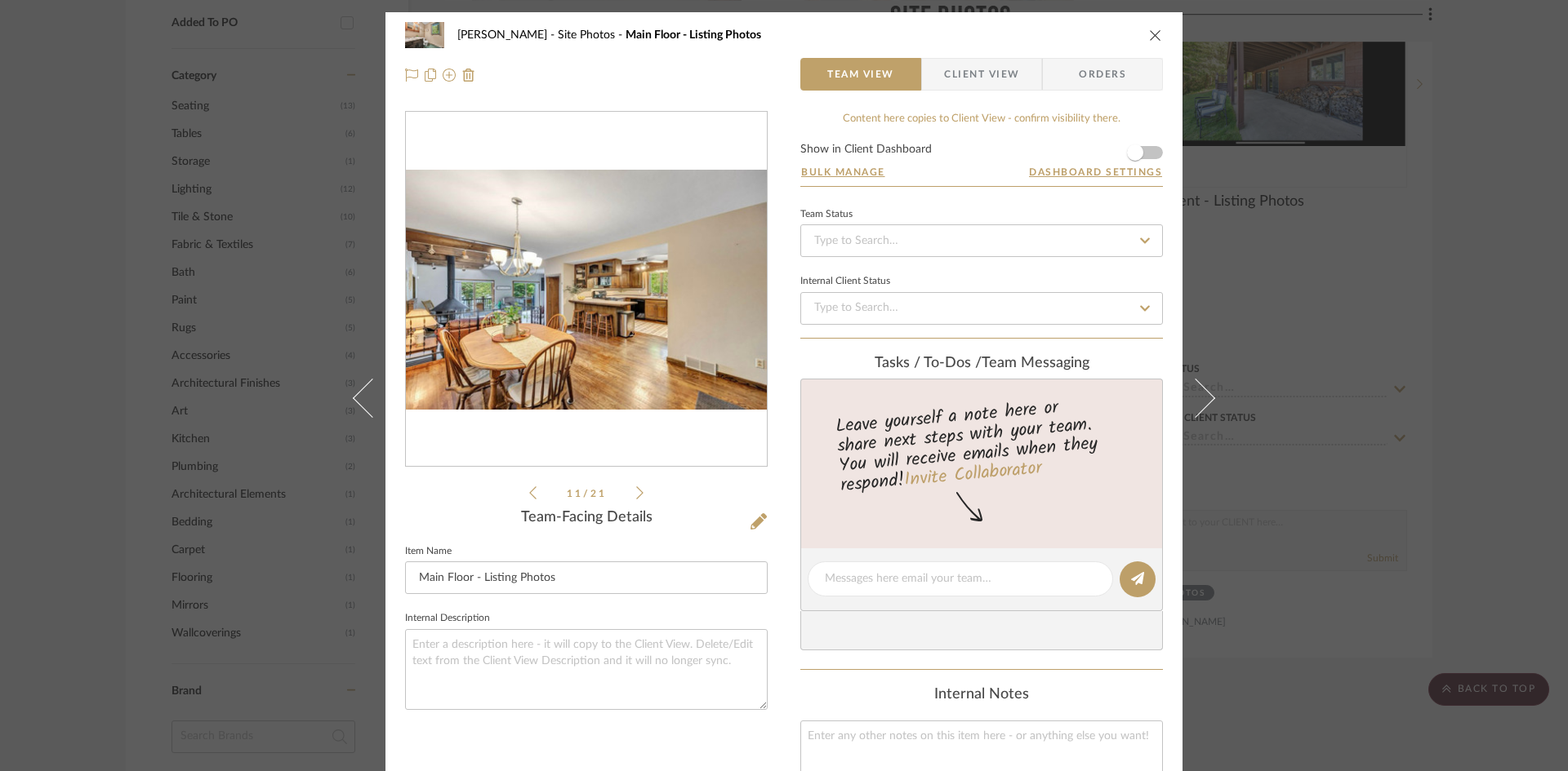
click at [636, 495] on icon at bounding box center [639, 493] width 8 height 15
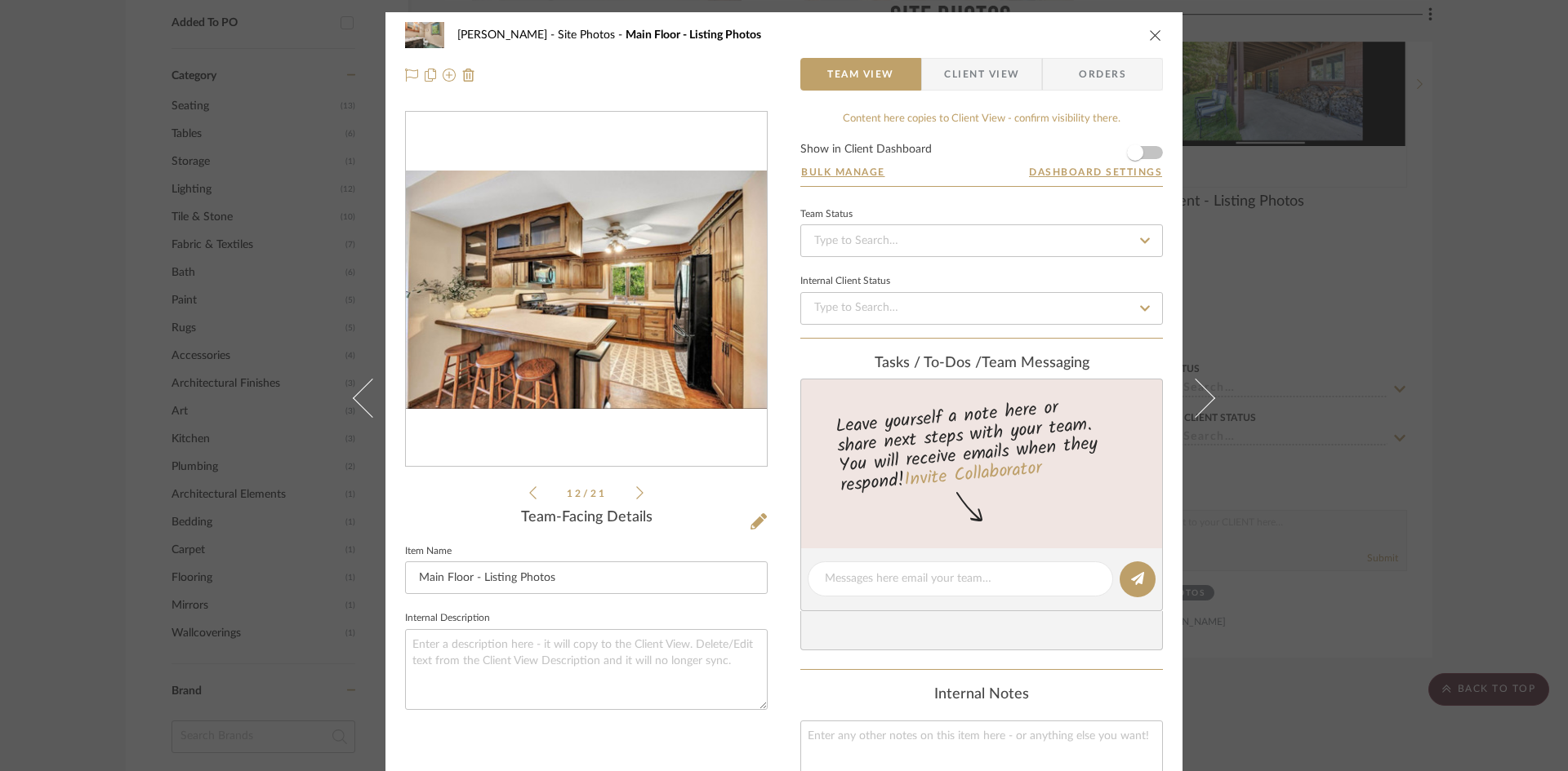
click at [636, 495] on icon at bounding box center [639, 493] width 8 height 15
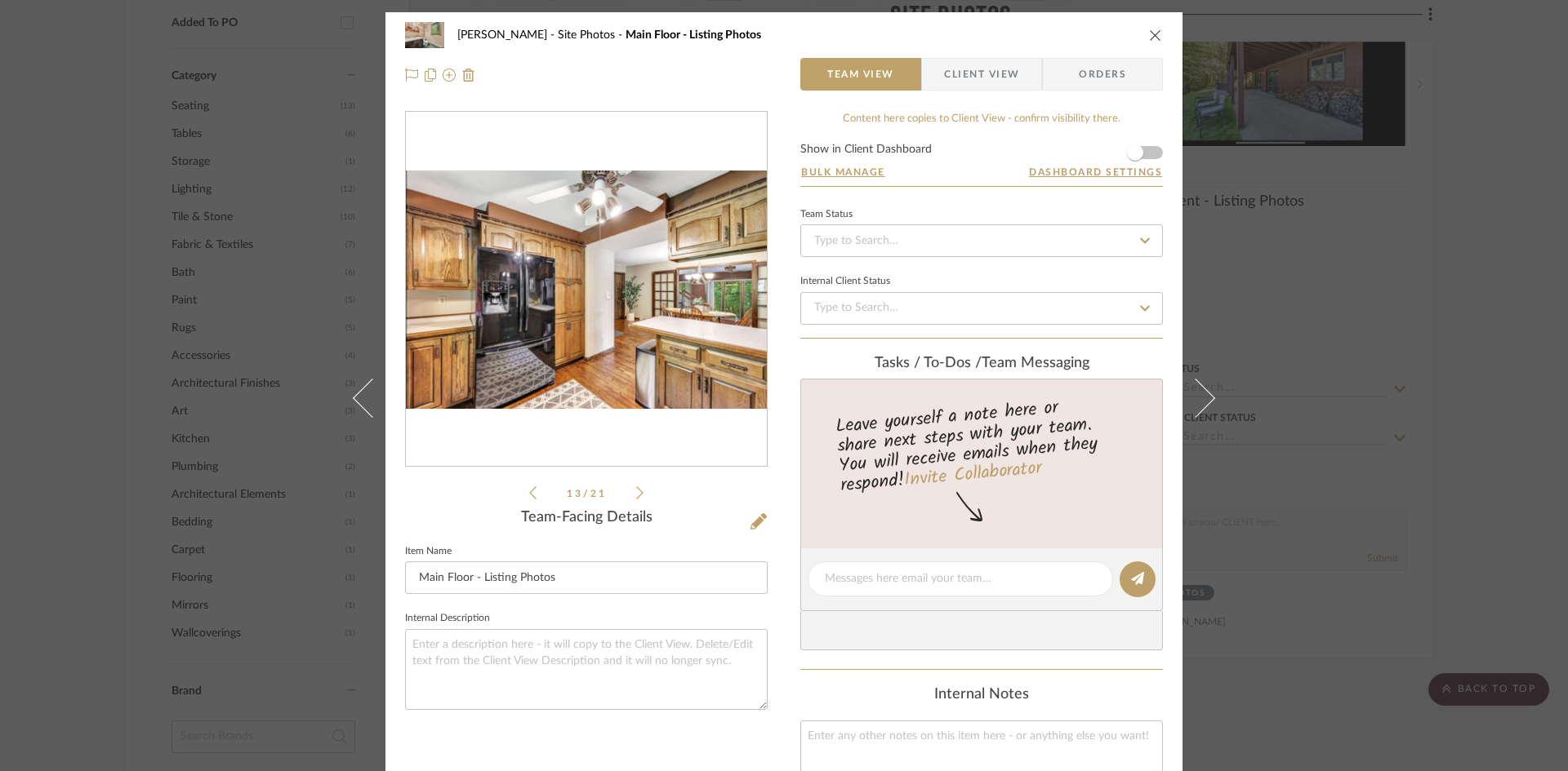
click at [636, 495] on icon at bounding box center [639, 493] width 8 height 15
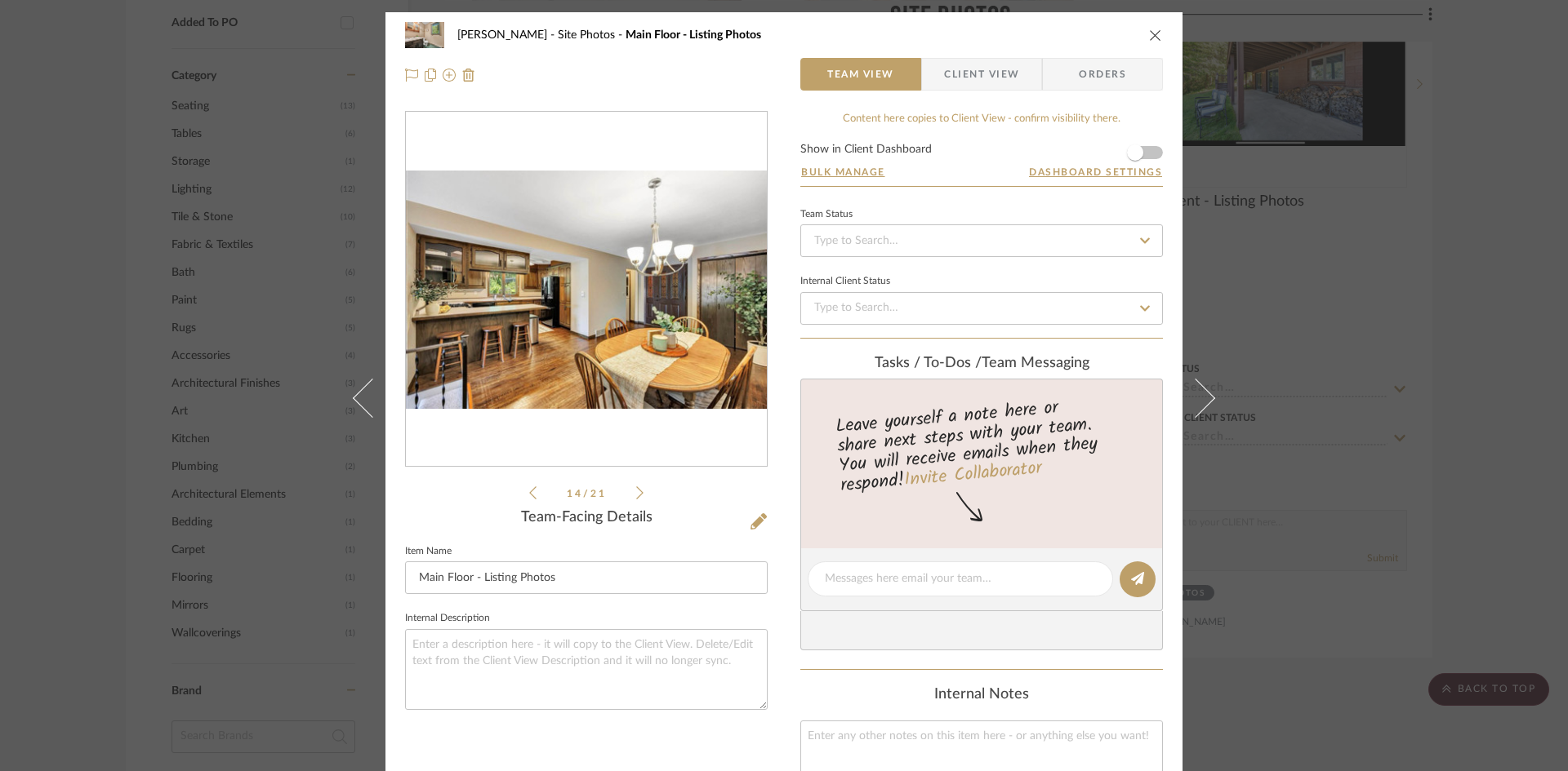
click at [636, 495] on icon at bounding box center [639, 493] width 8 height 15
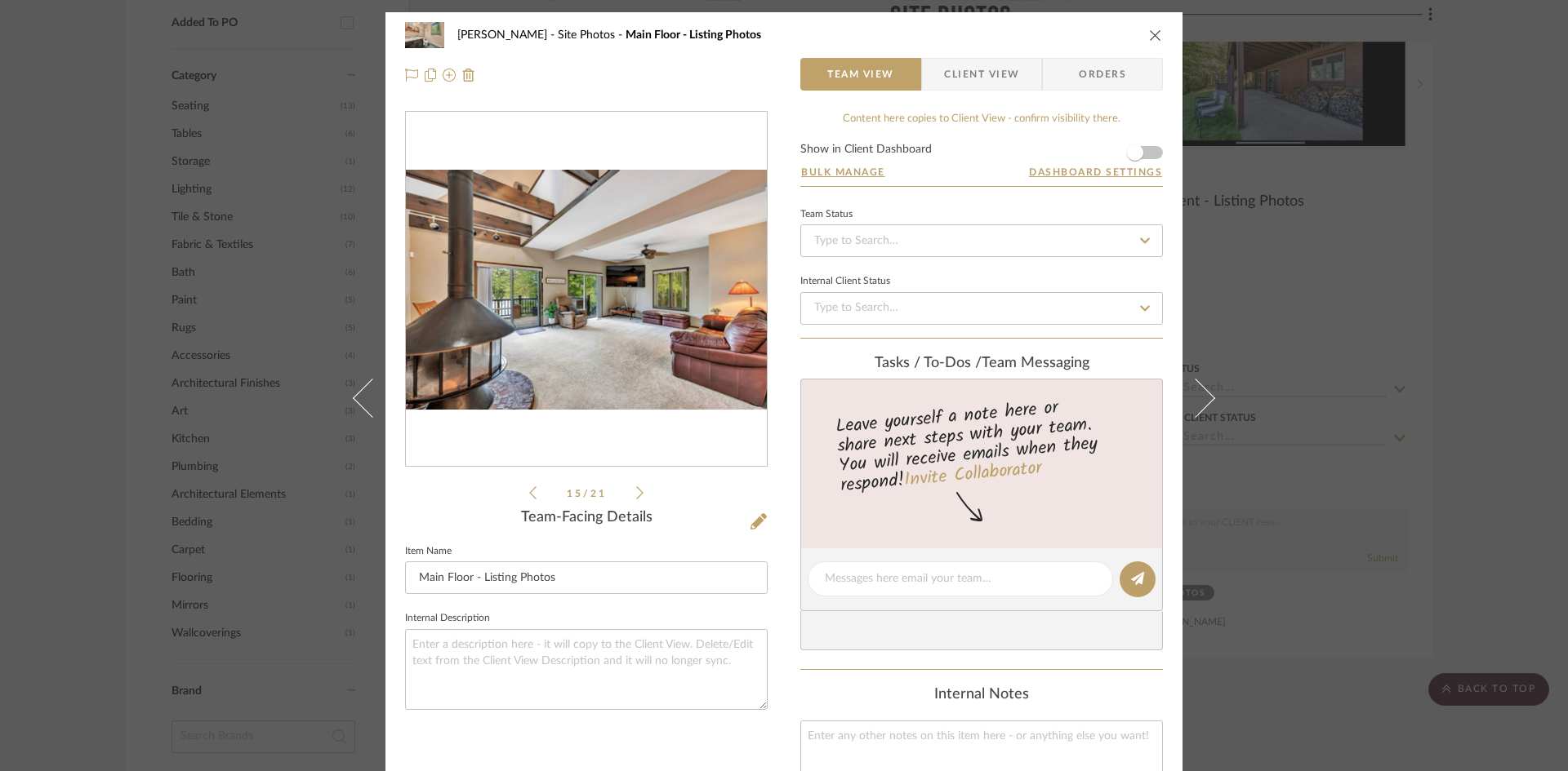
click at [636, 495] on icon at bounding box center [639, 493] width 8 height 15
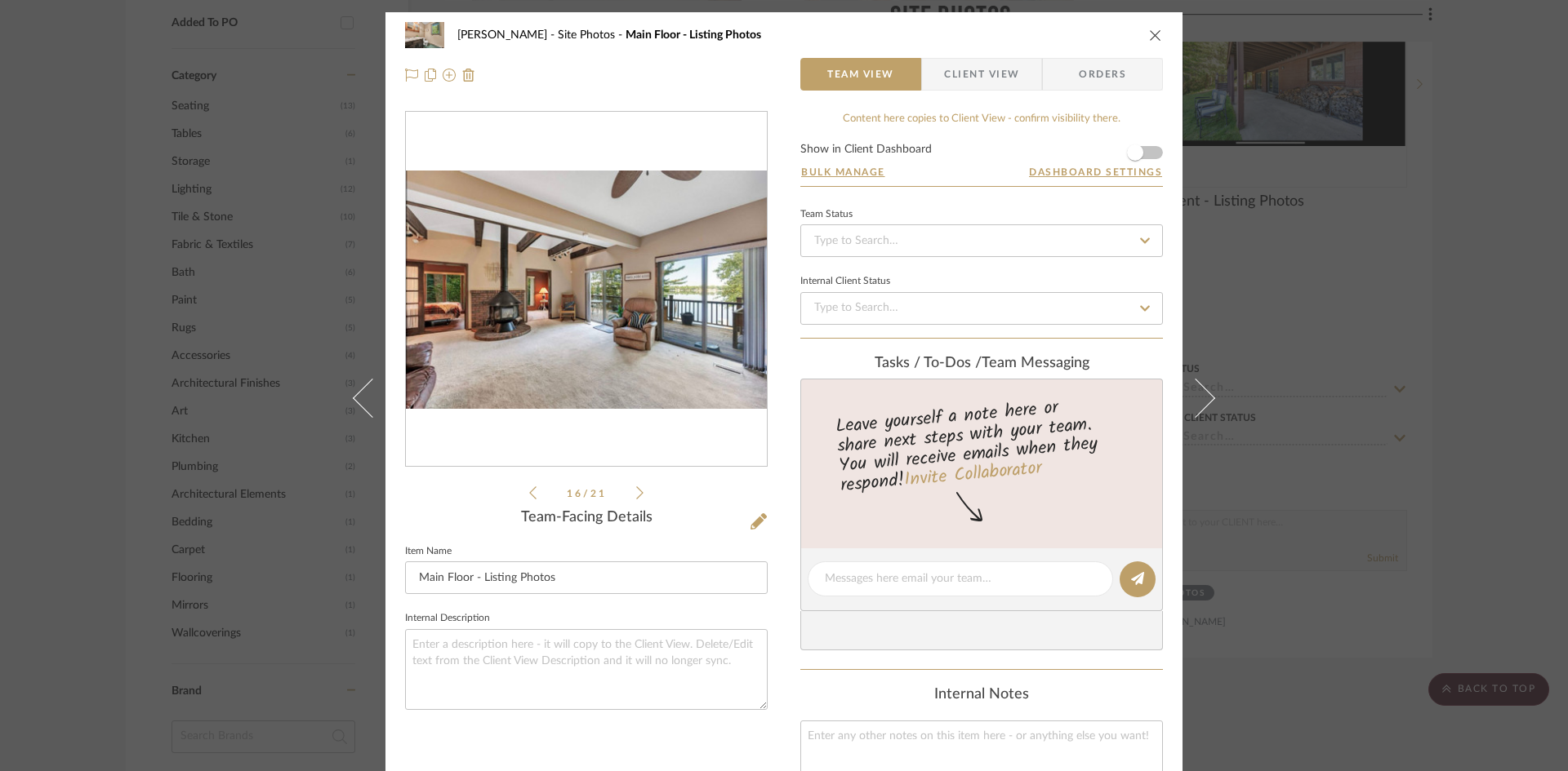
click at [636, 495] on icon at bounding box center [639, 493] width 8 height 15
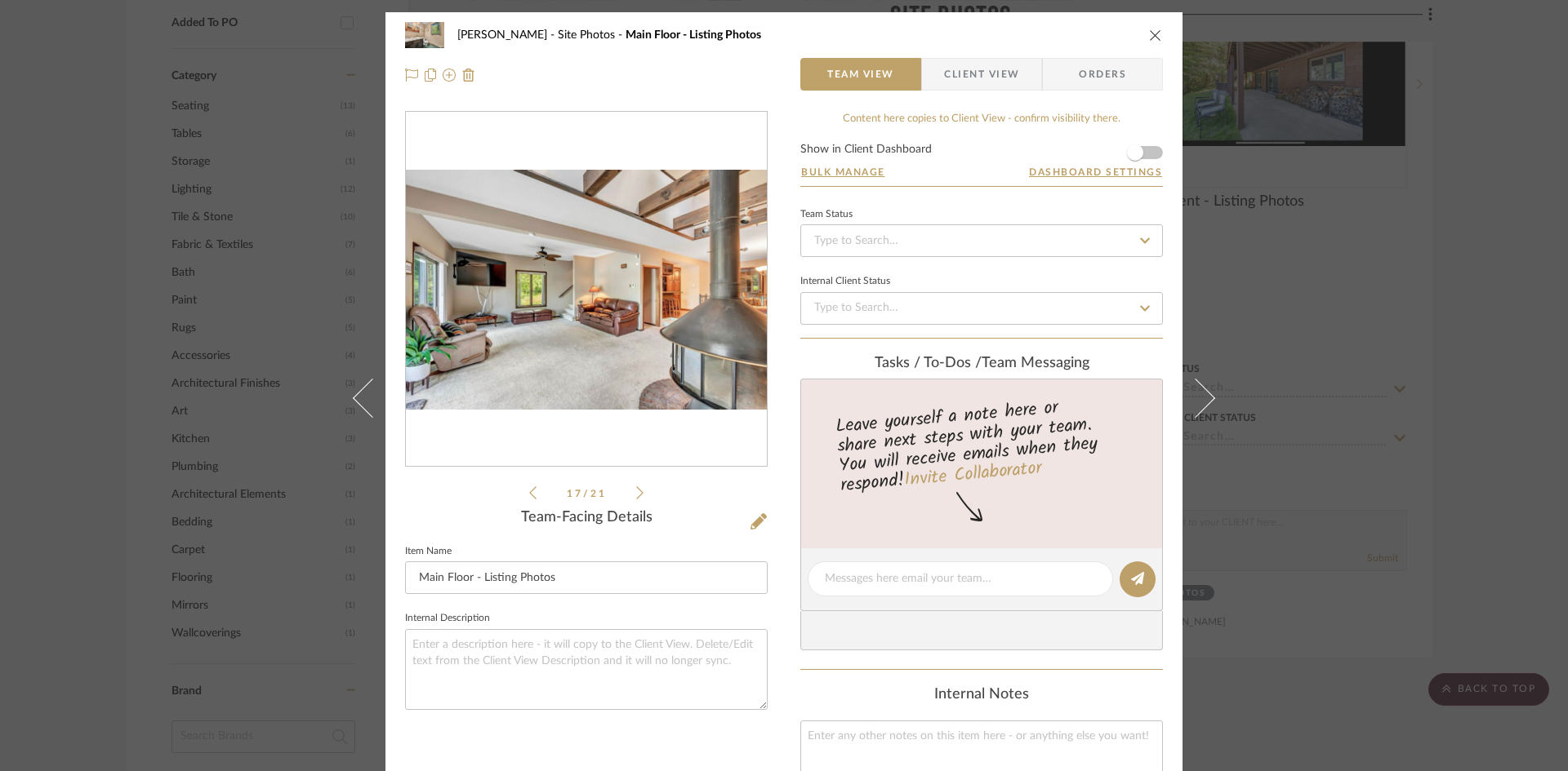
click at [1148, 32] on icon "close" at bounding box center [1155, 35] width 13 height 13
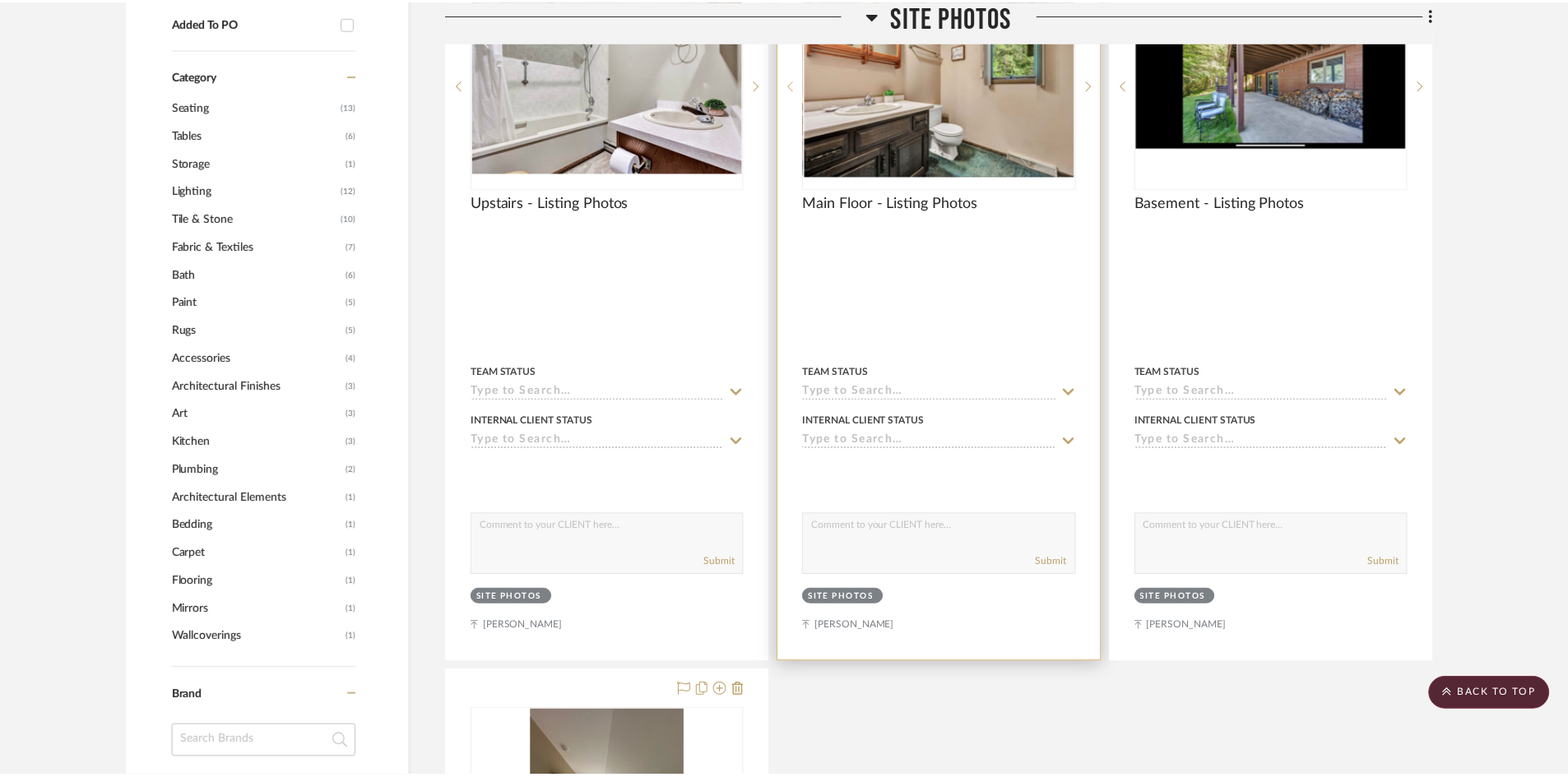
scroll to position [945, 0]
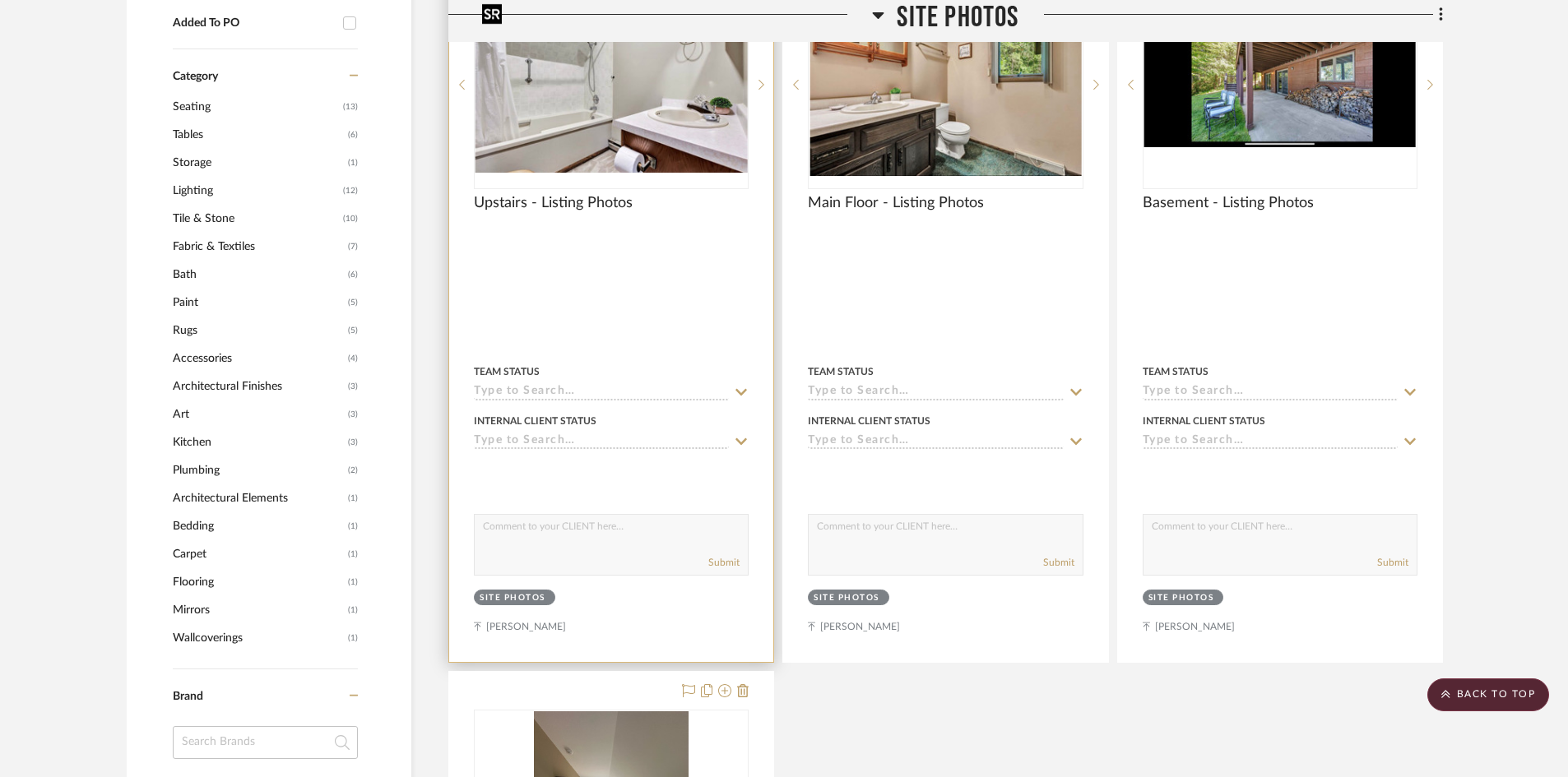
click at [0, 0] on img at bounding box center [0, 0] width 0 height 0
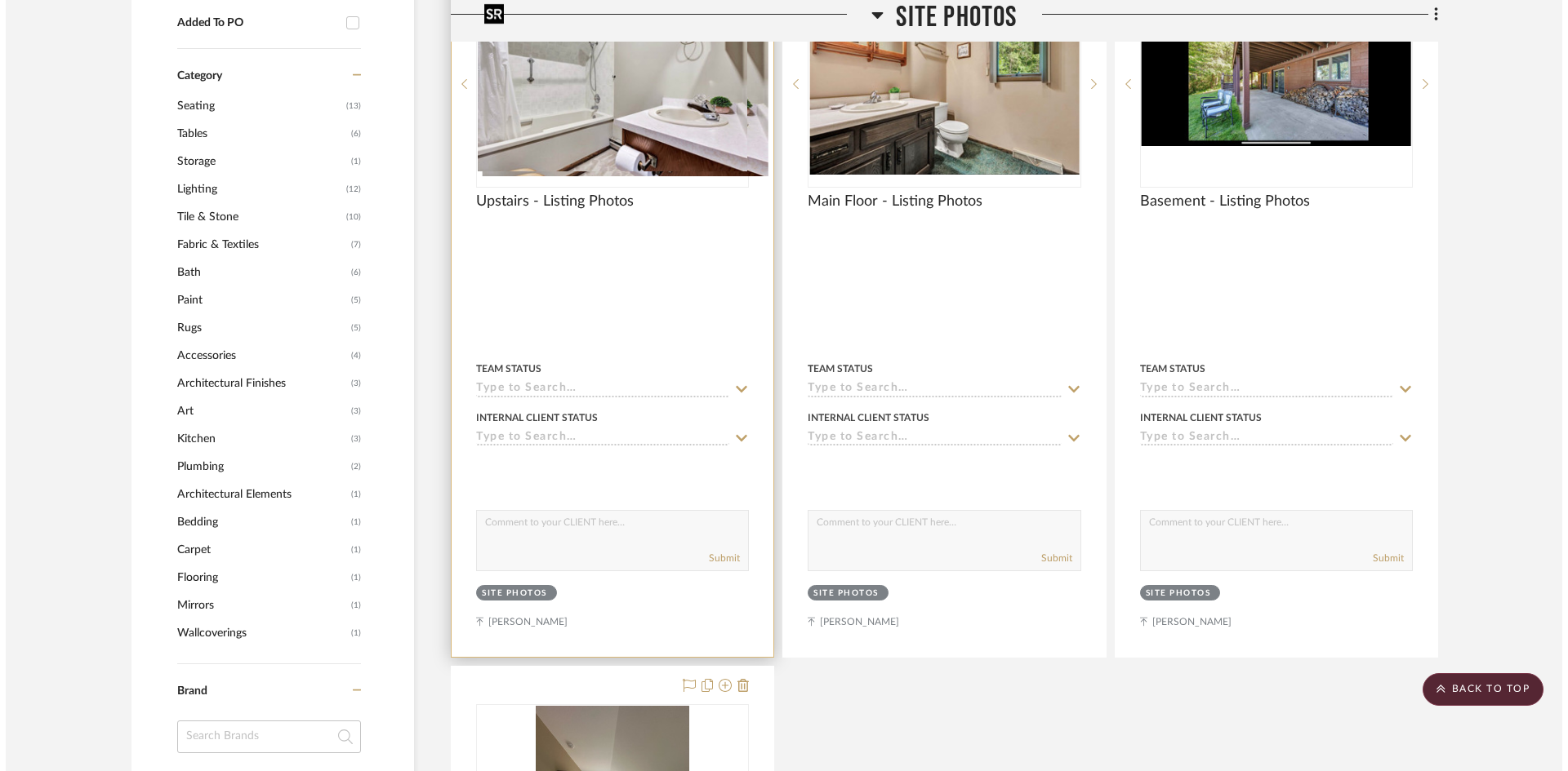
scroll to position [0, 0]
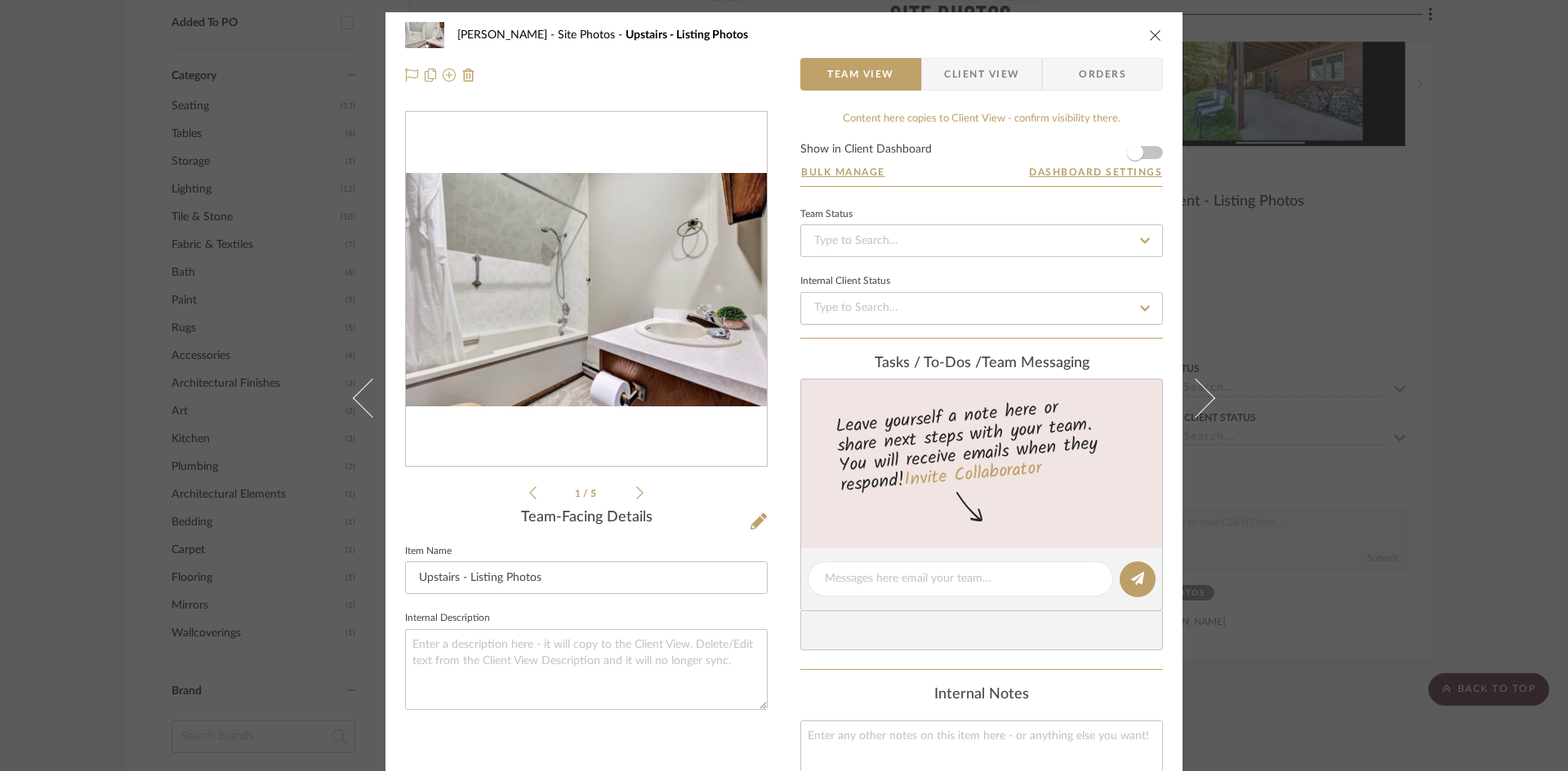
click at [638, 491] on div "1 / 5" at bounding box center [587, 307] width 363 height 392
click at [636, 492] on icon at bounding box center [639, 493] width 8 height 15
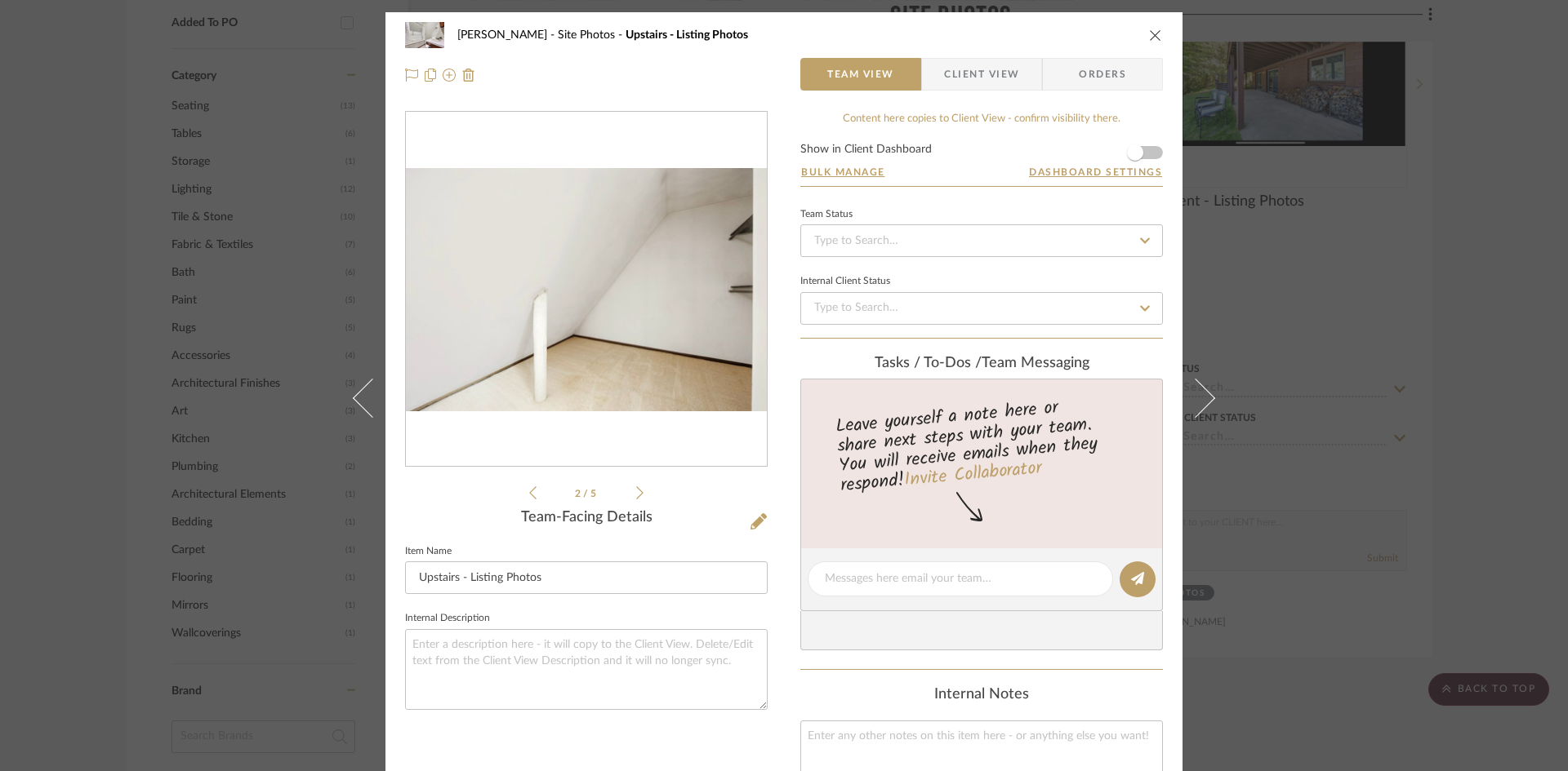
click at [636, 492] on icon at bounding box center [639, 493] width 8 height 15
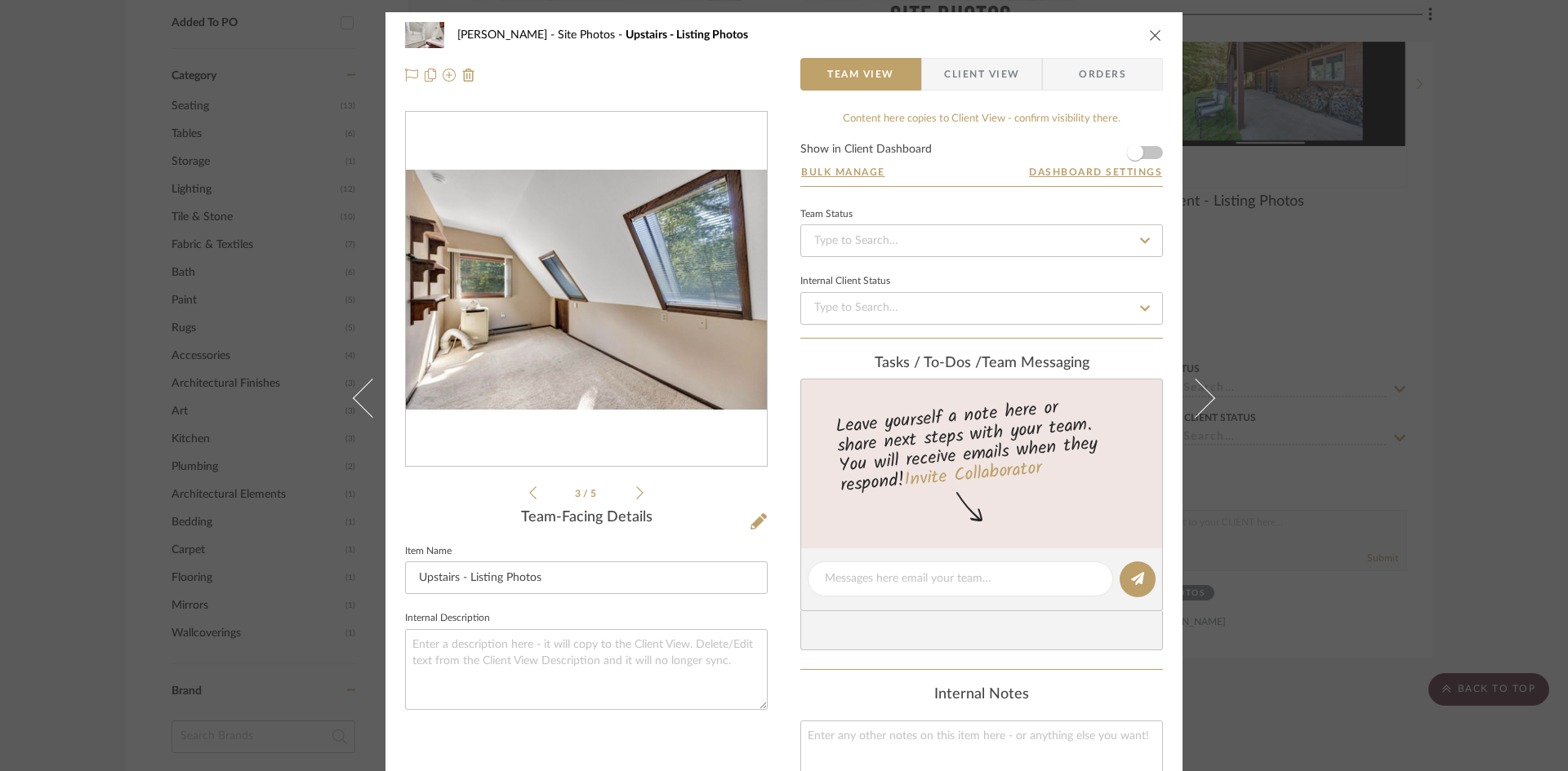
click at [636, 492] on icon at bounding box center [639, 493] width 8 height 15
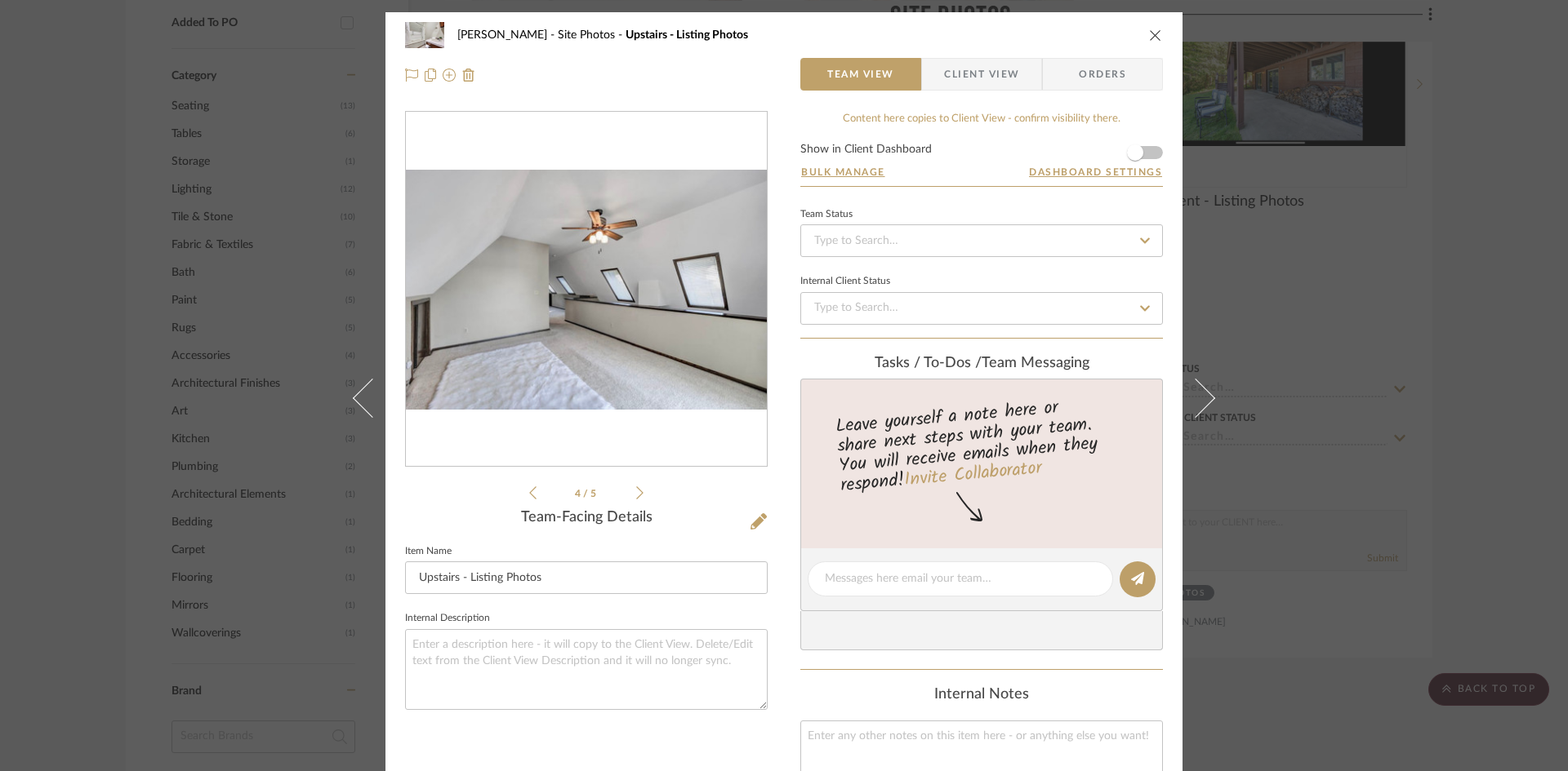
click at [636, 492] on icon at bounding box center [639, 493] width 8 height 15
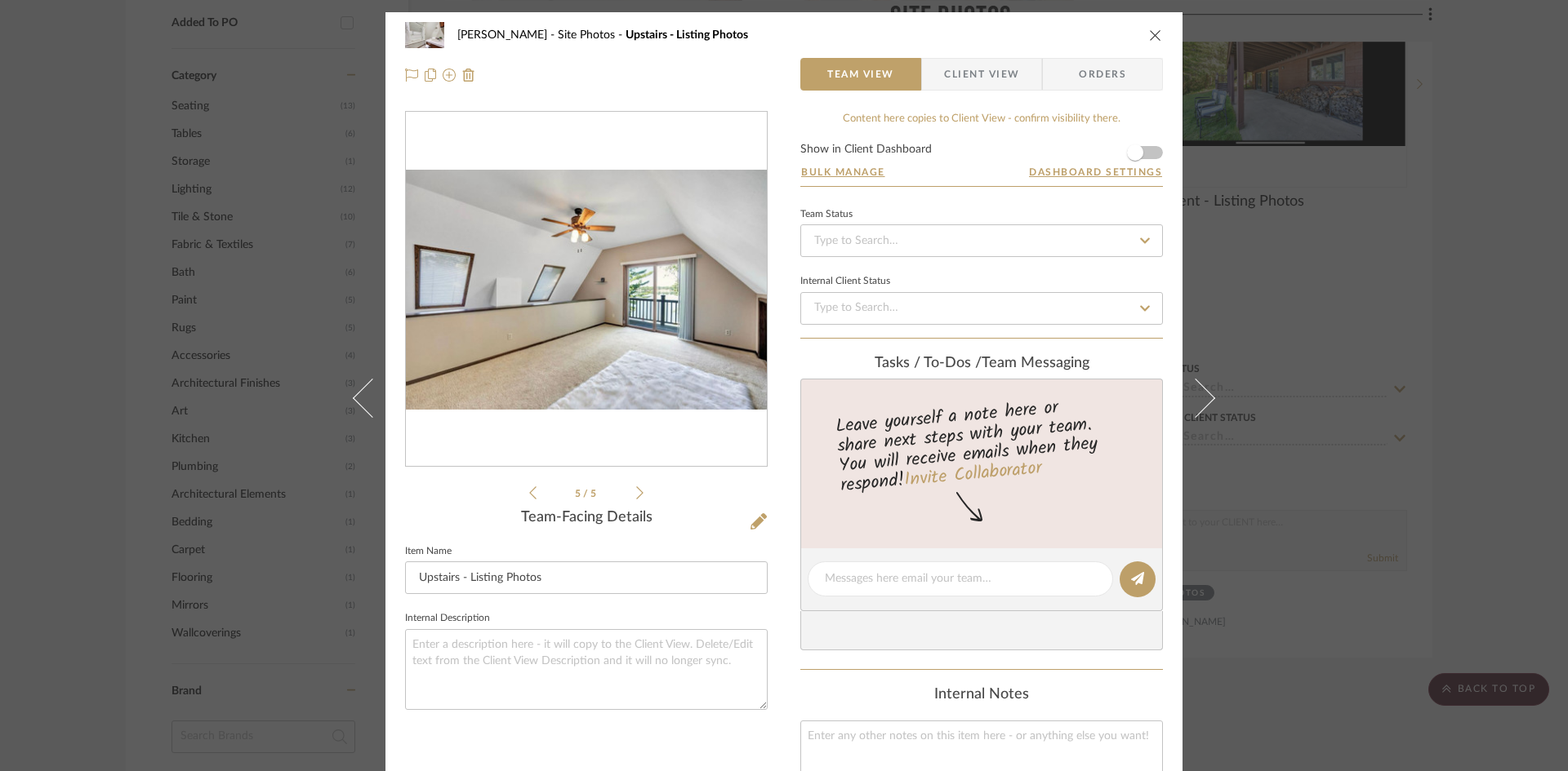
click at [636, 492] on icon at bounding box center [639, 493] width 8 height 15
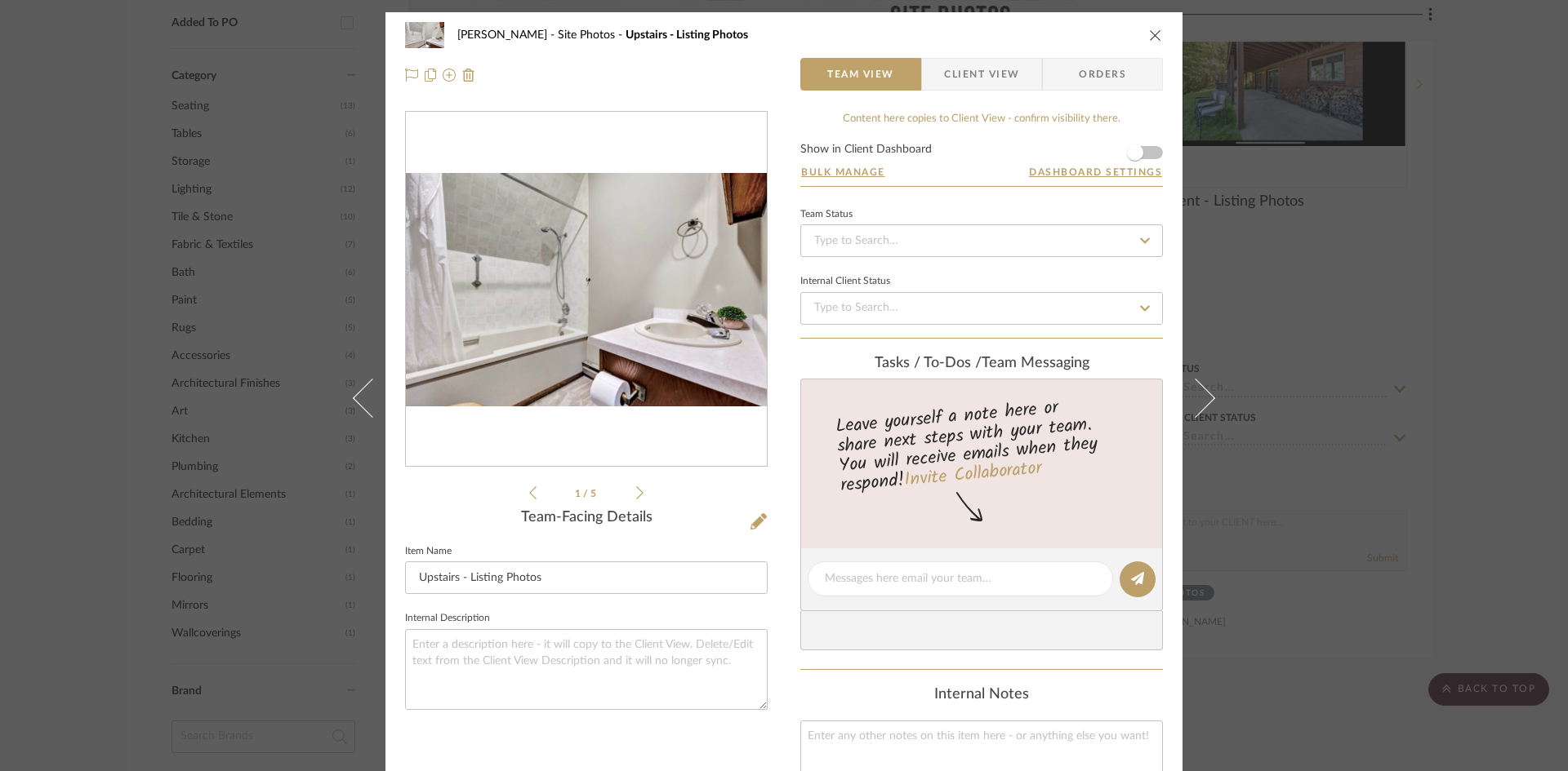
click at [1148, 38] on icon "close" at bounding box center [1155, 35] width 13 height 13
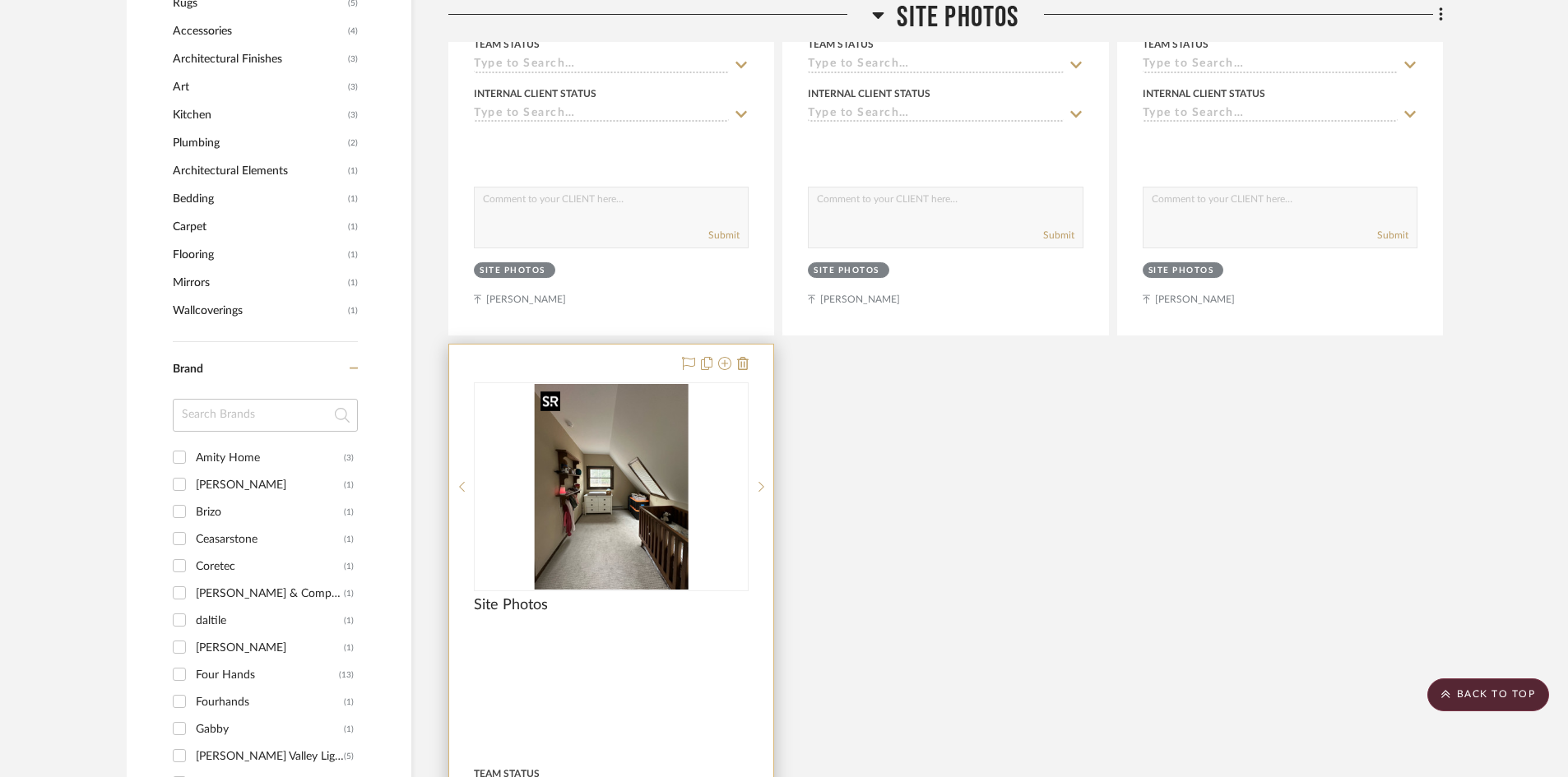
scroll to position [1275, 0]
click at [0, 0] on img at bounding box center [0, 0] width 0 height 0
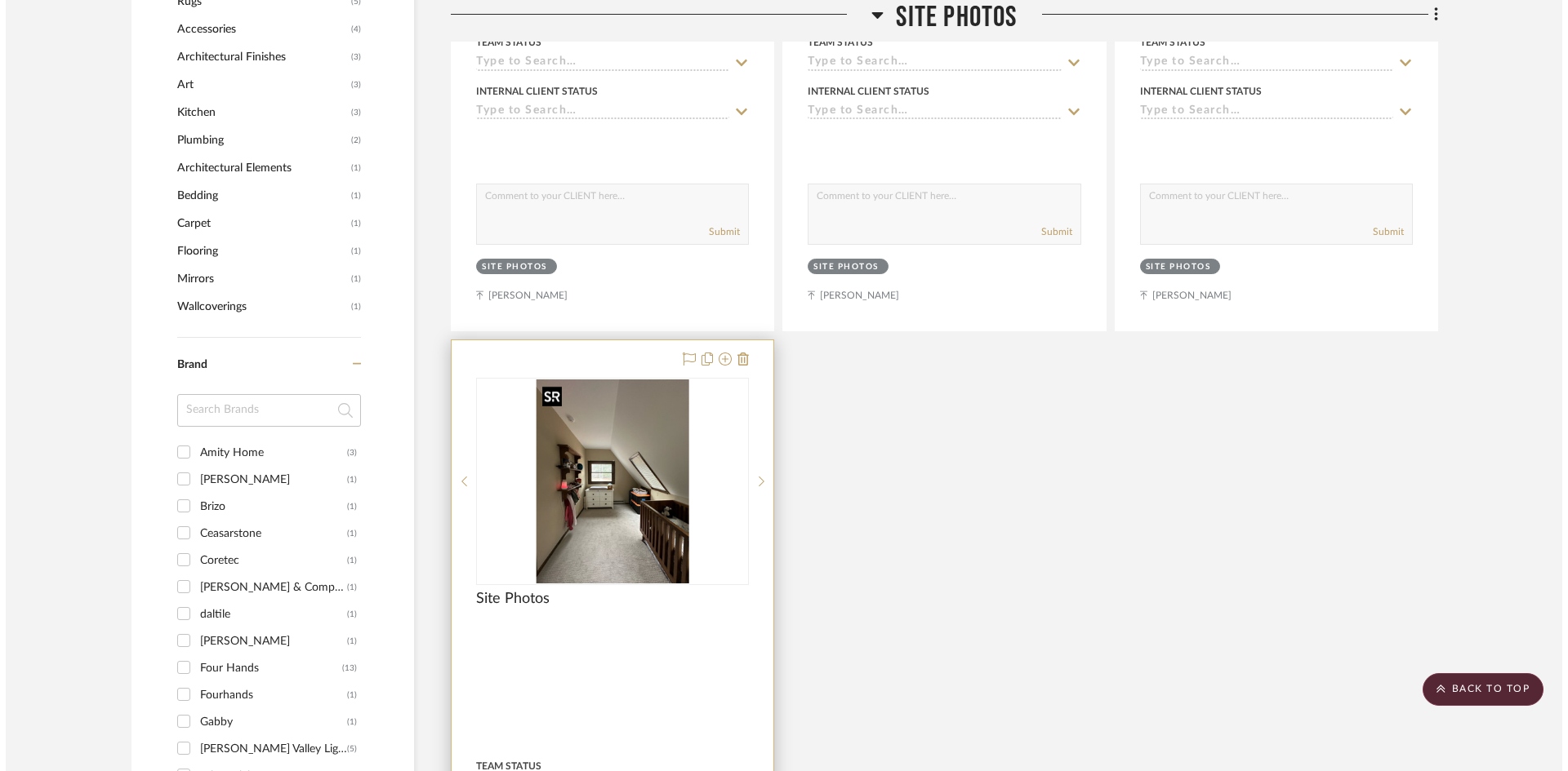
scroll to position [0, 0]
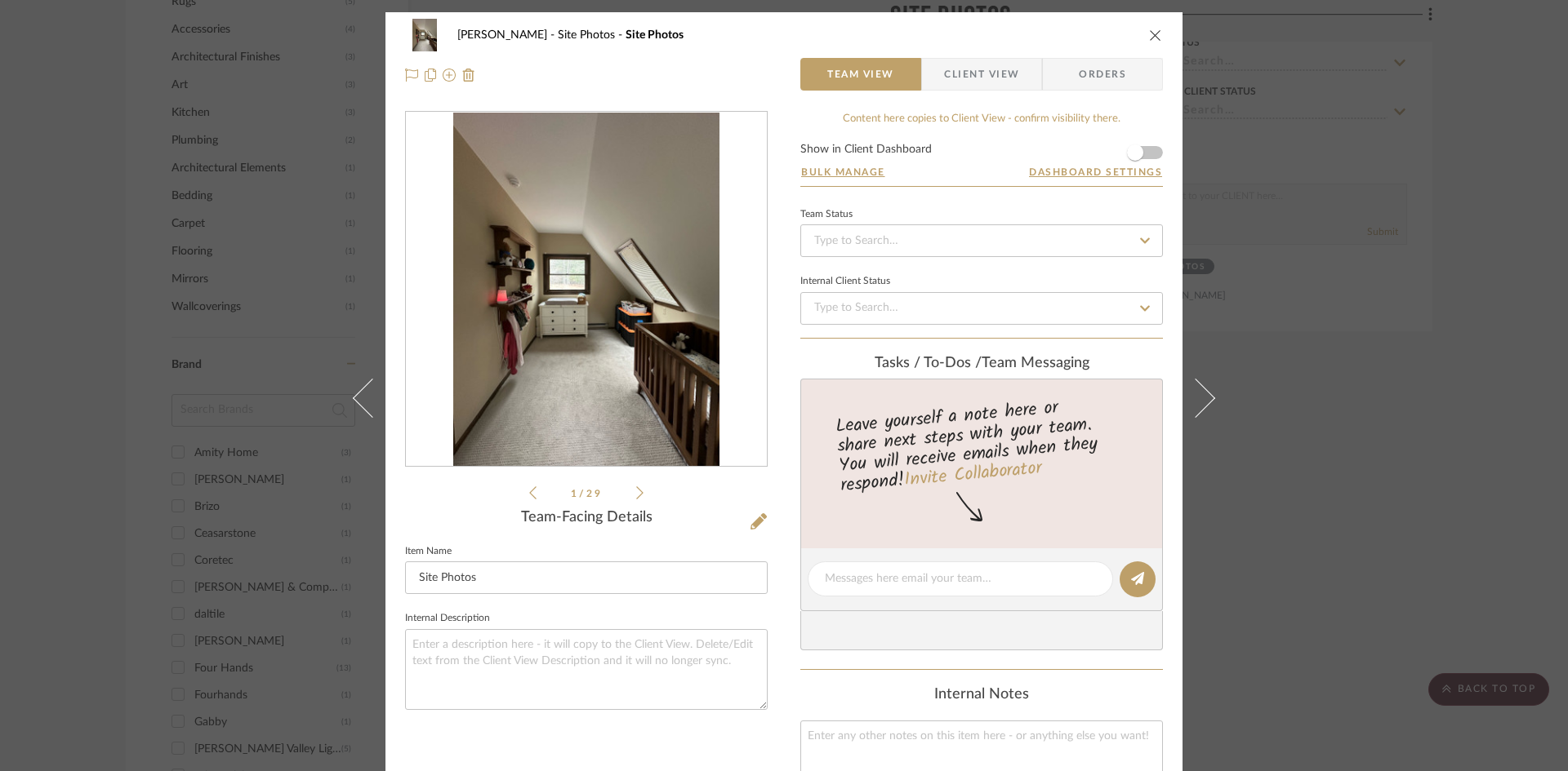
click at [636, 492] on icon at bounding box center [639, 493] width 8 height 15
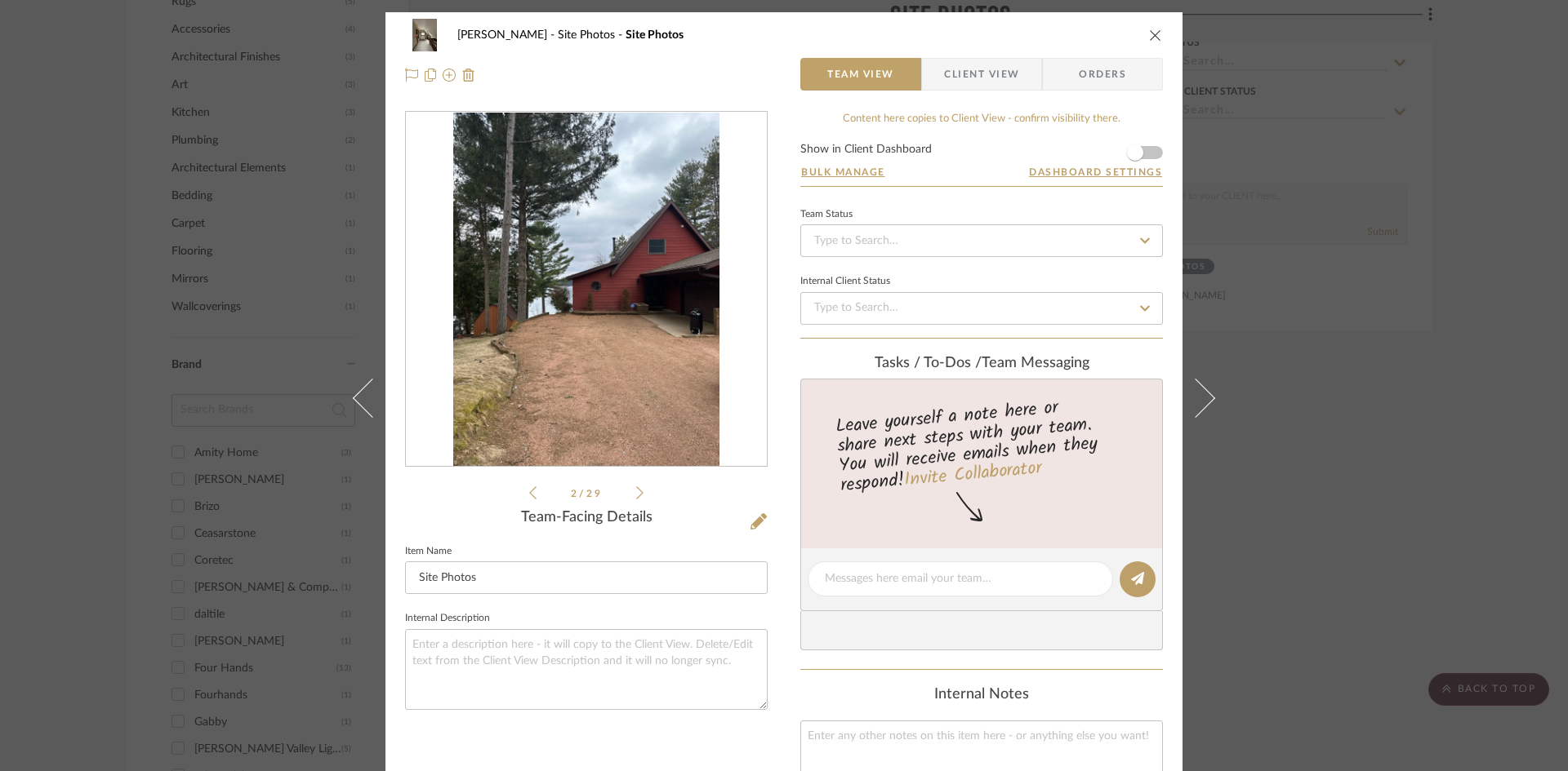
click at [636, 492] on icon at bounding box center [639, 493] width 8 height 15
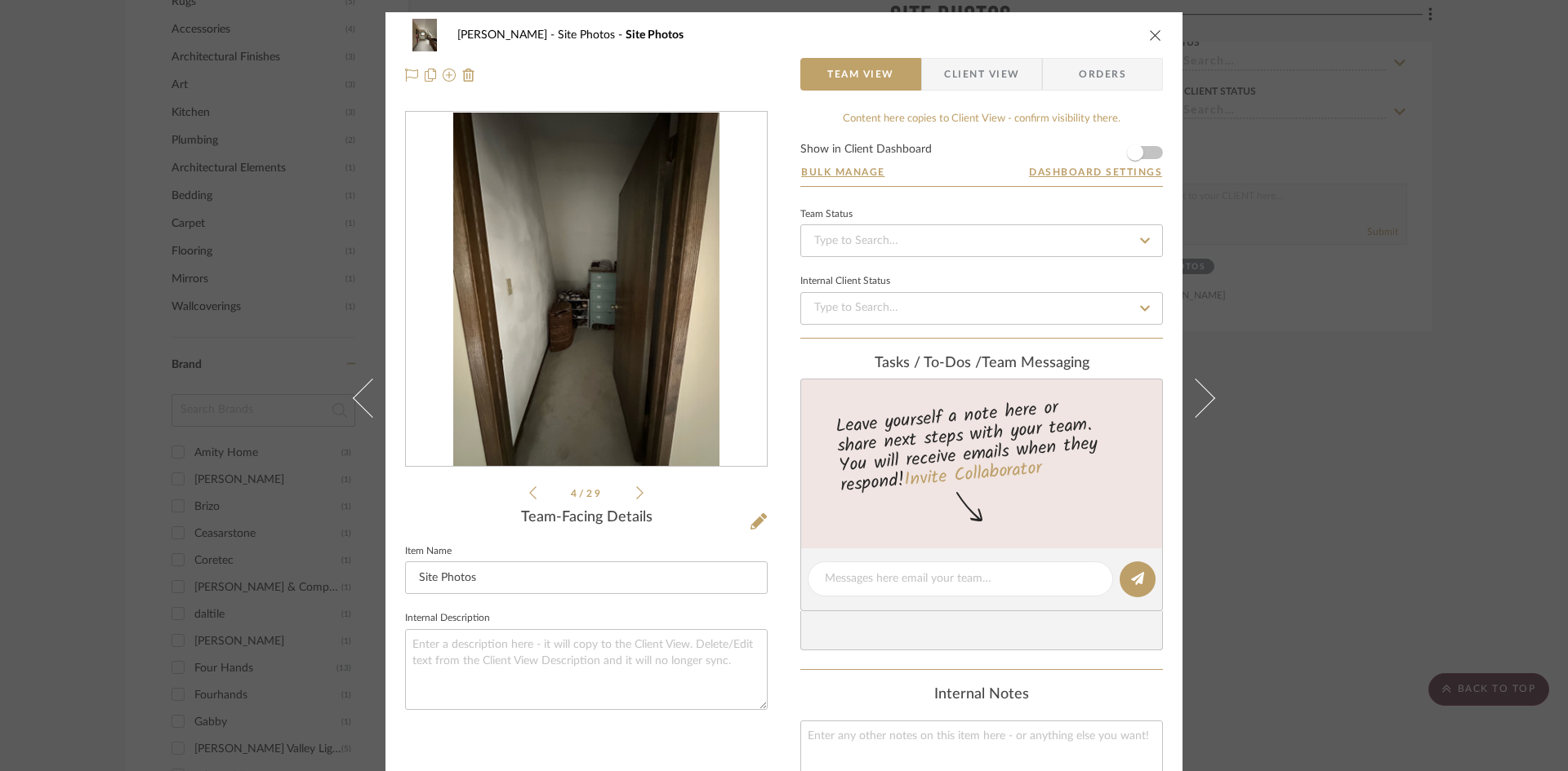
click at [636, 492] on icon at bounding box center [639, 493] width 8 height 15
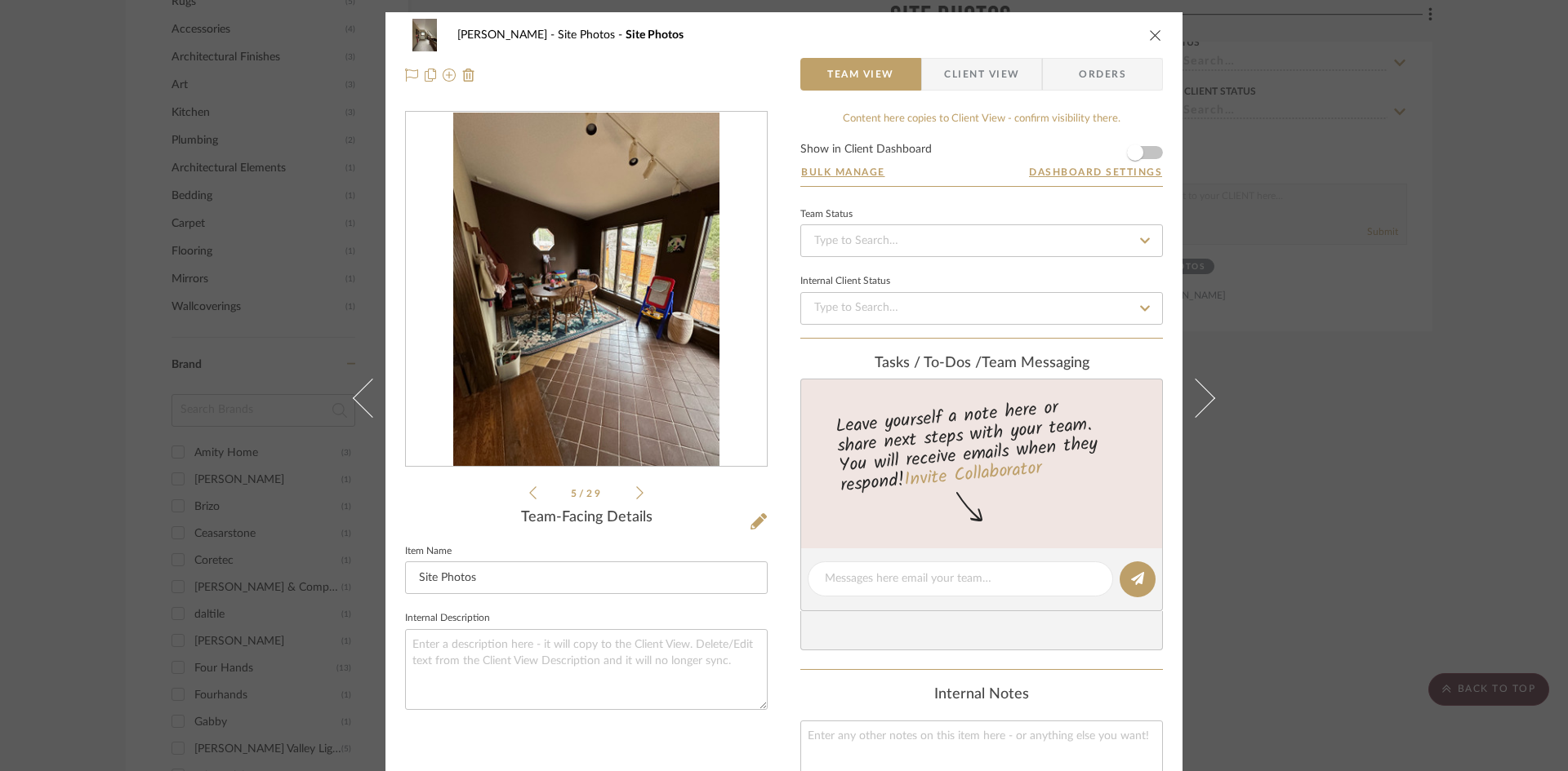
click at [529, 493] on icon at bounding box center [532, 493] width 8 height 15
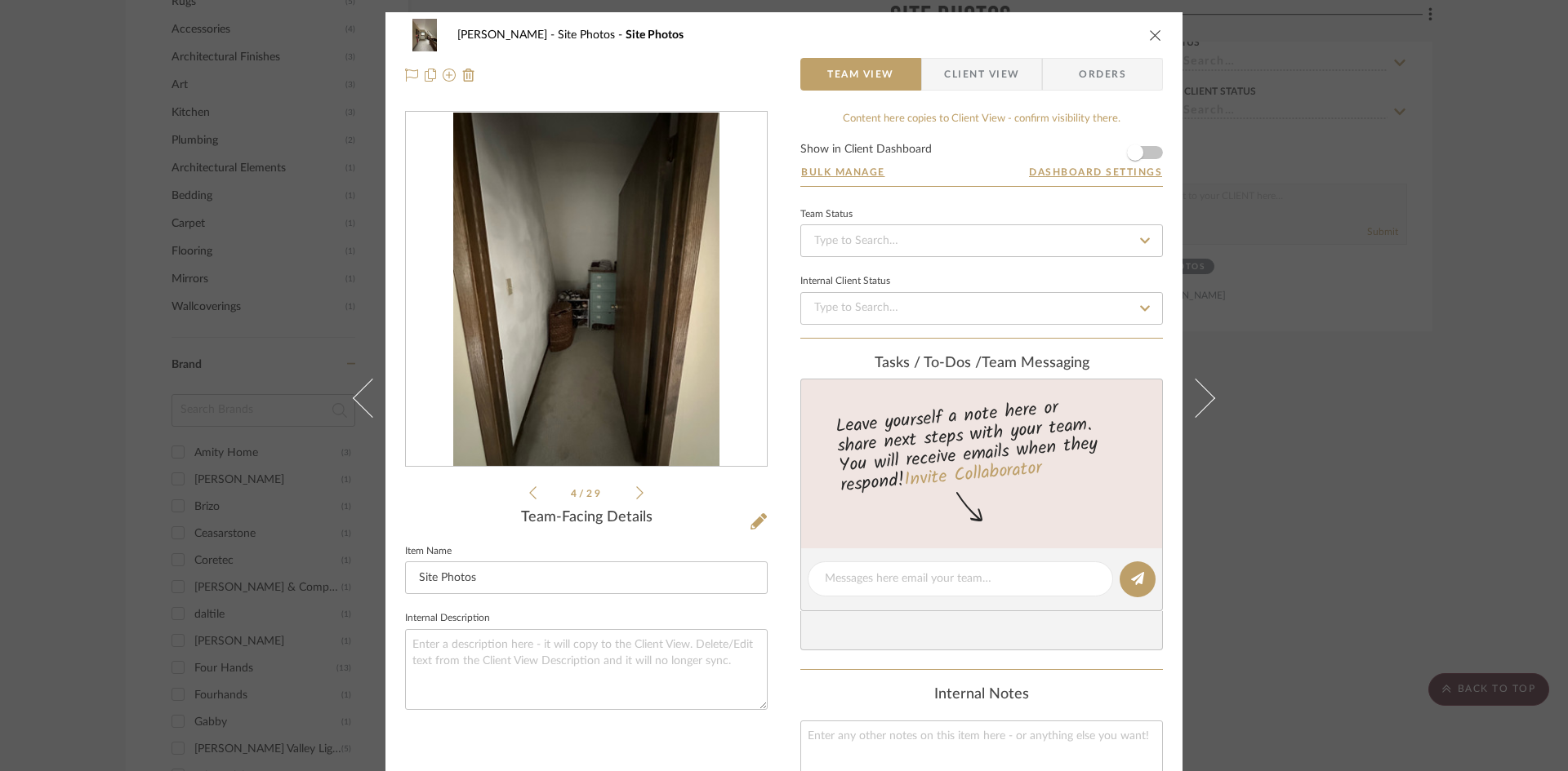
click at [529, 493] on icon at bounding box center [532, 493] width 8 height 15
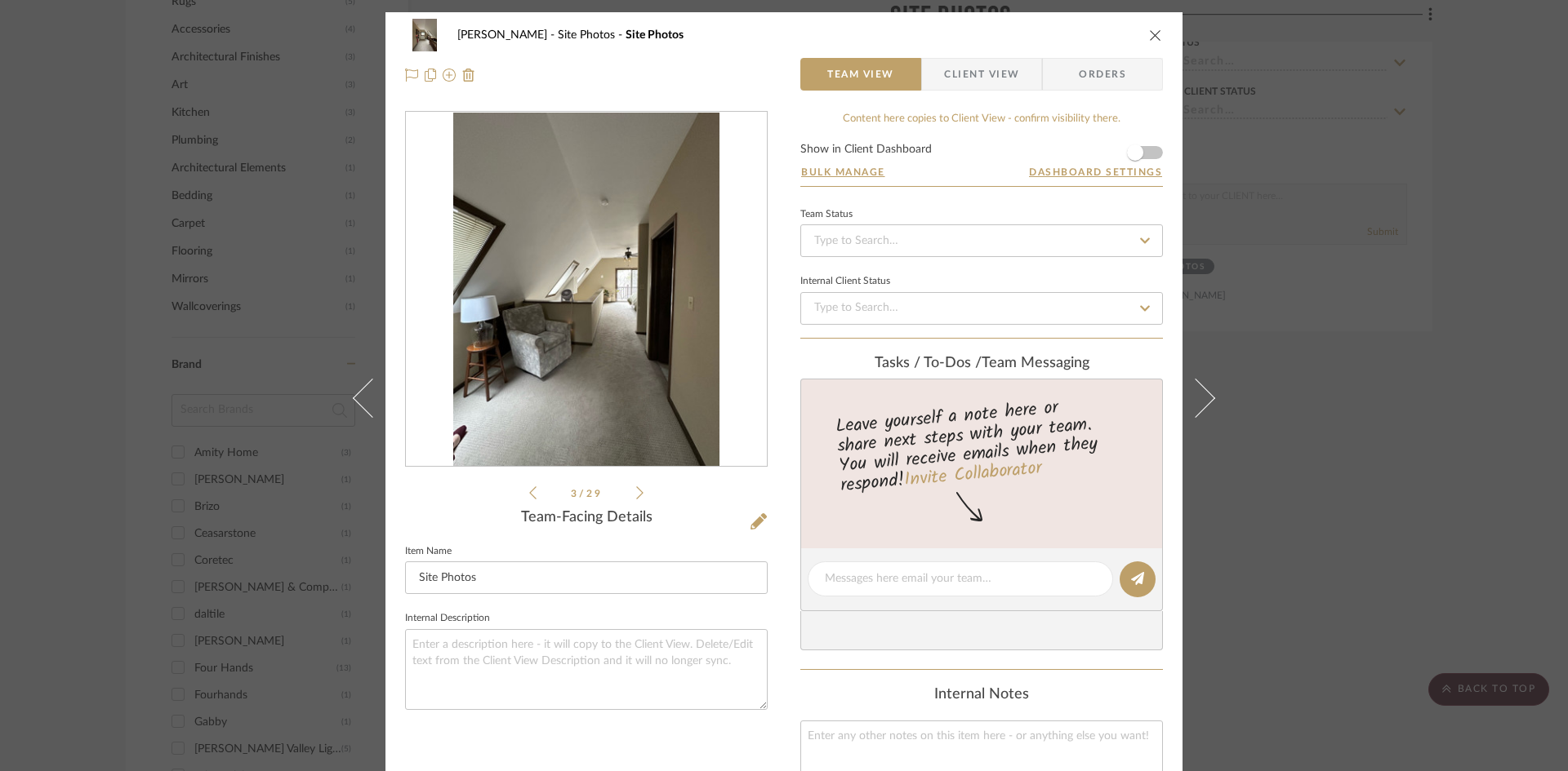
click at [529, 493] on icon at bounding box center [532, 493] width 8 height 15
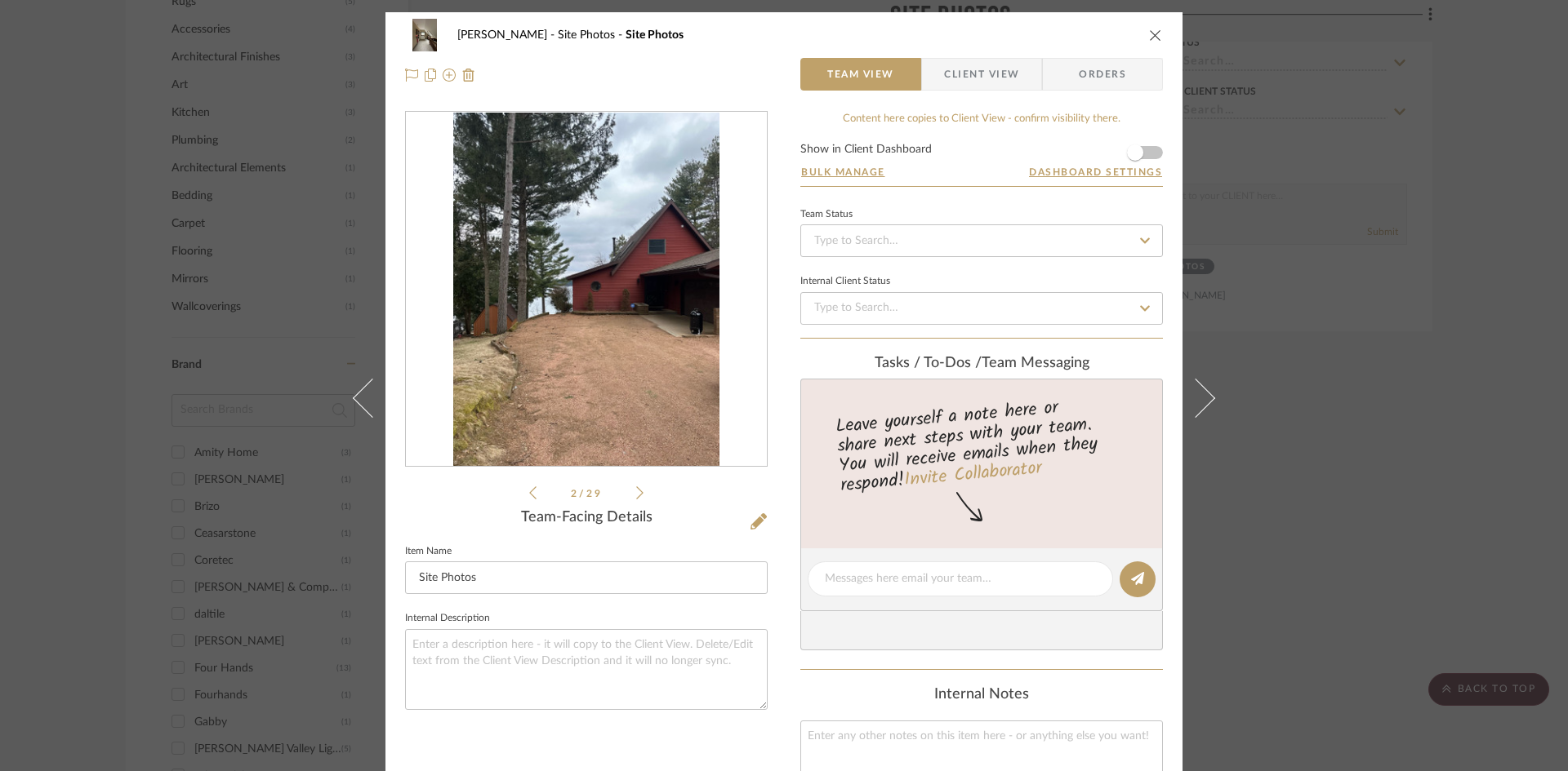
click at [593, 301] on img "1" at bounding box center [585, 290] width 265 height 354
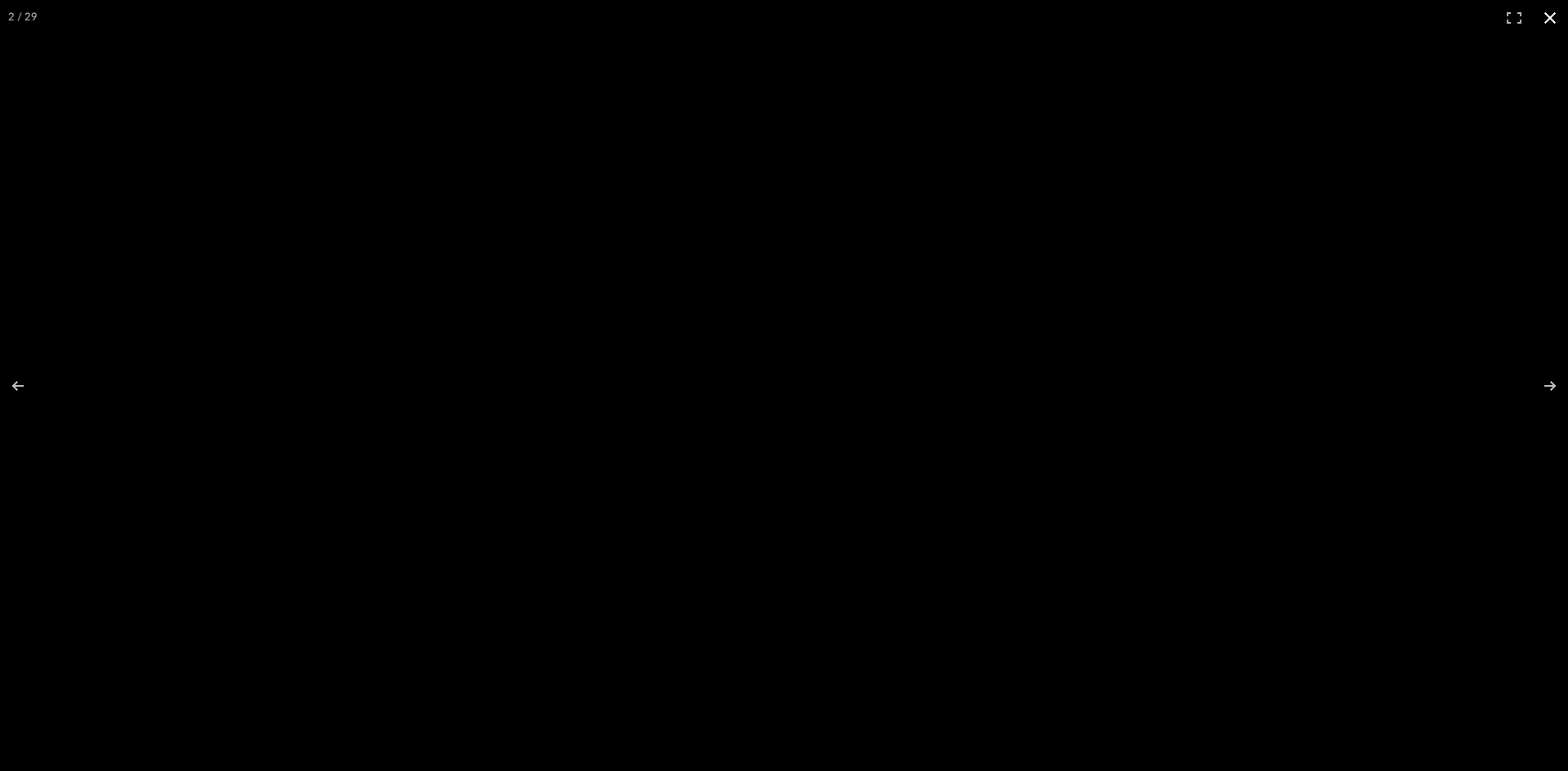
click at [1545, 15] on button at bounding box center [1550, 18] width 36 height 36
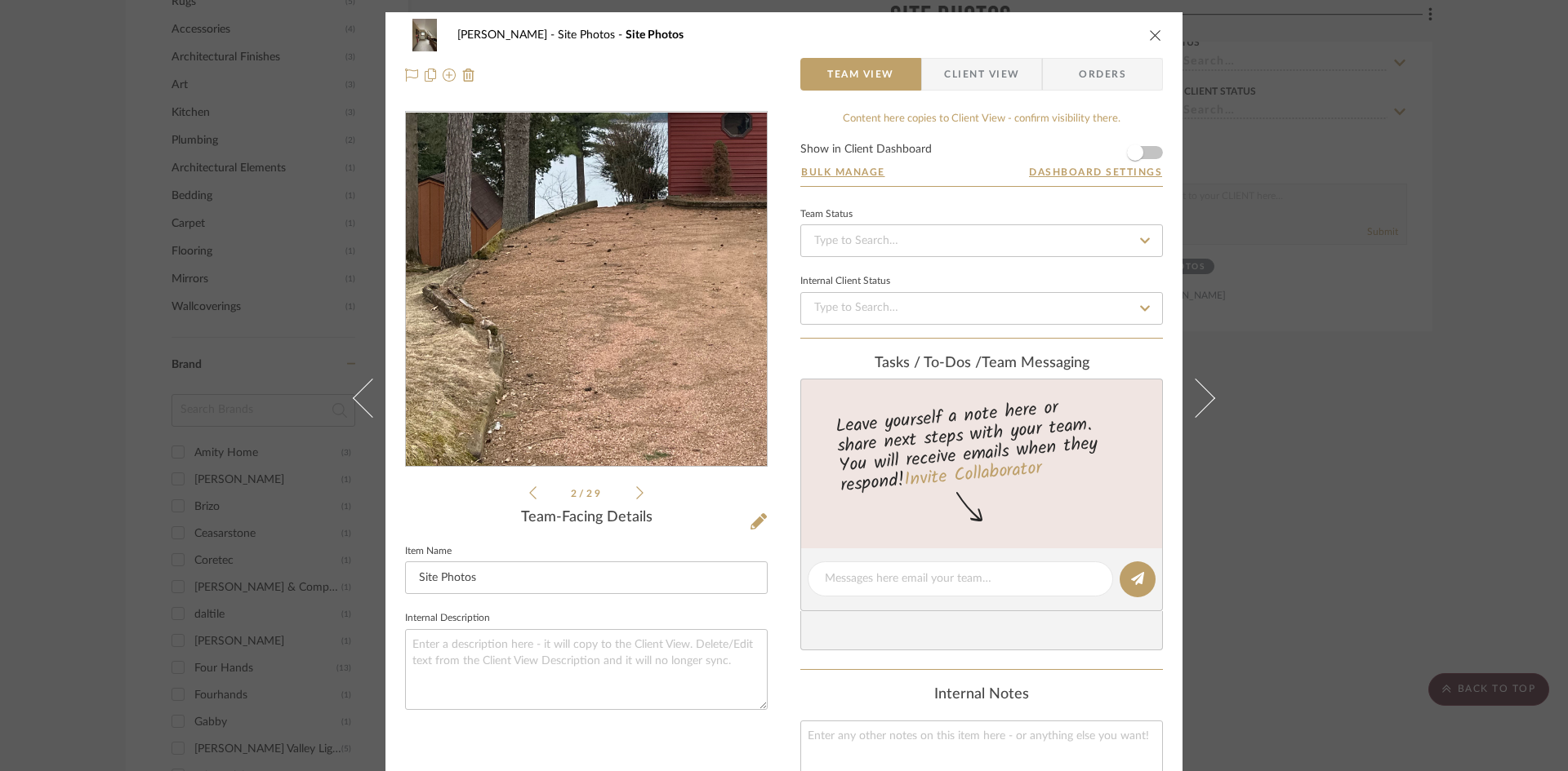
click at [540, 342] on img "1" at bounding box center [585, 290] width 265 height 354
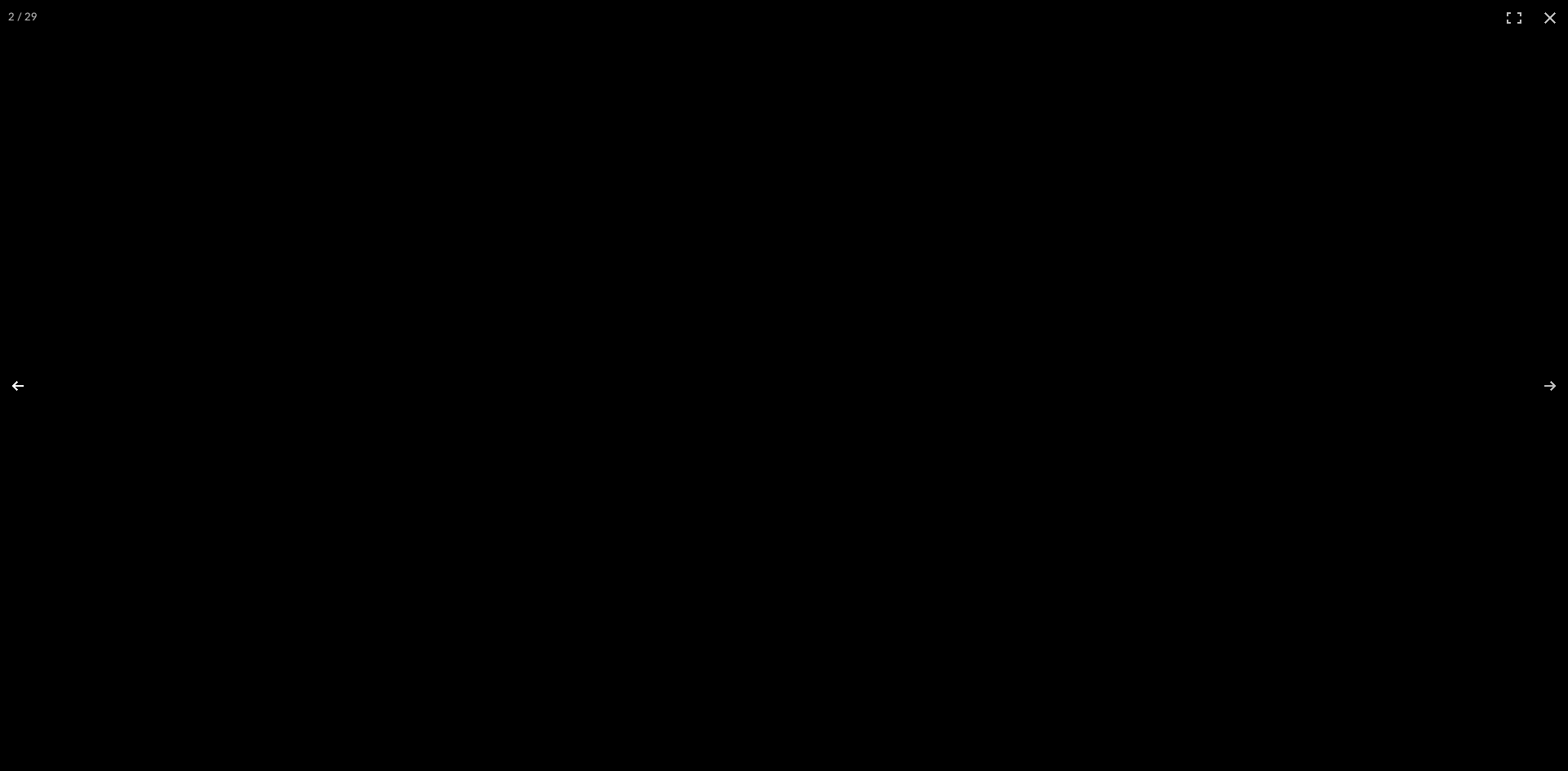
click at [23, 393] on button at bounding box center [28, 386] width 57 height 82
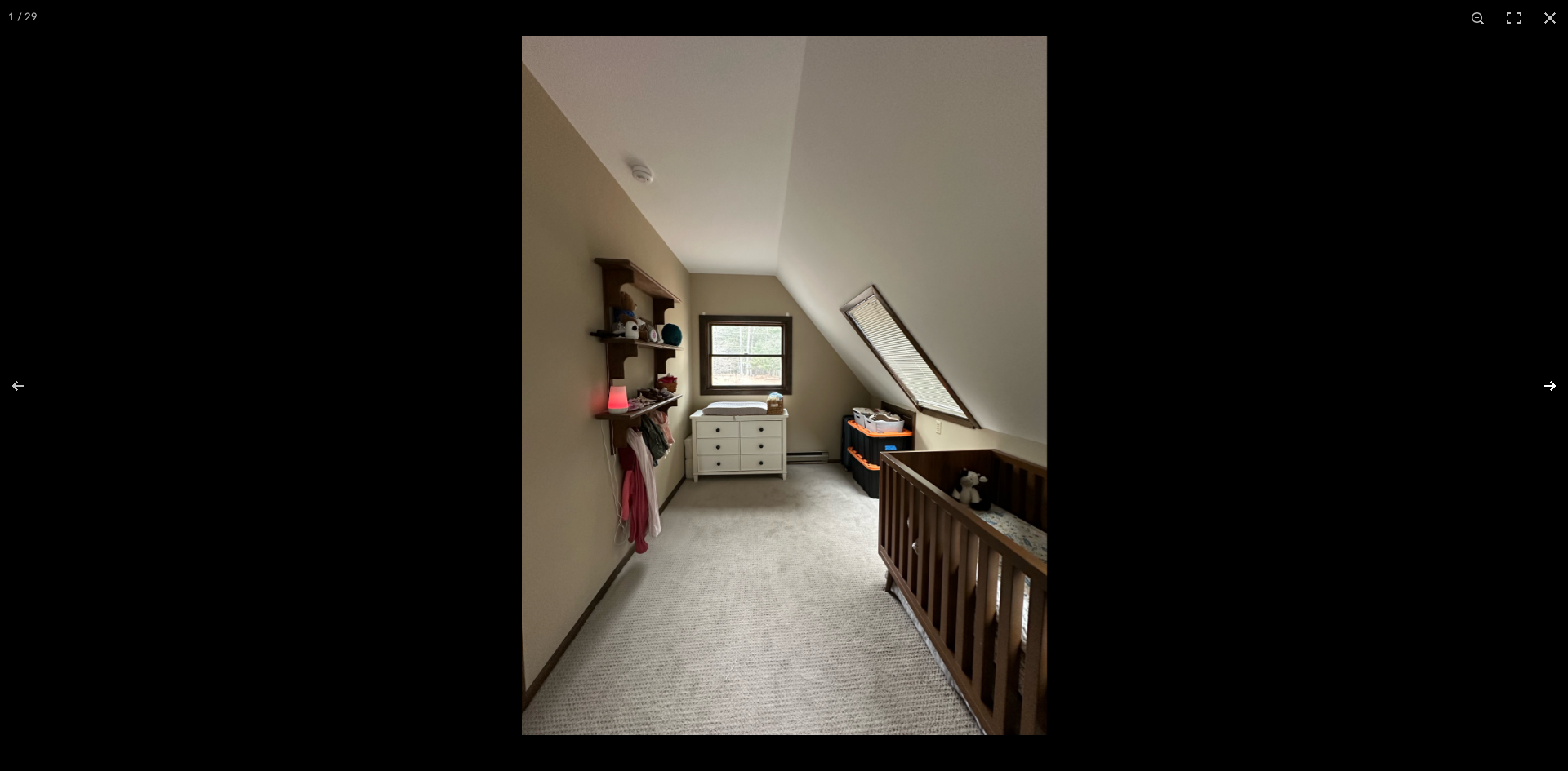
click at [1557, 384] on button at bounding box center [1539, 386] width 57 height 82
